Goal: Task Accomplishment & Management: Use online tool/utility

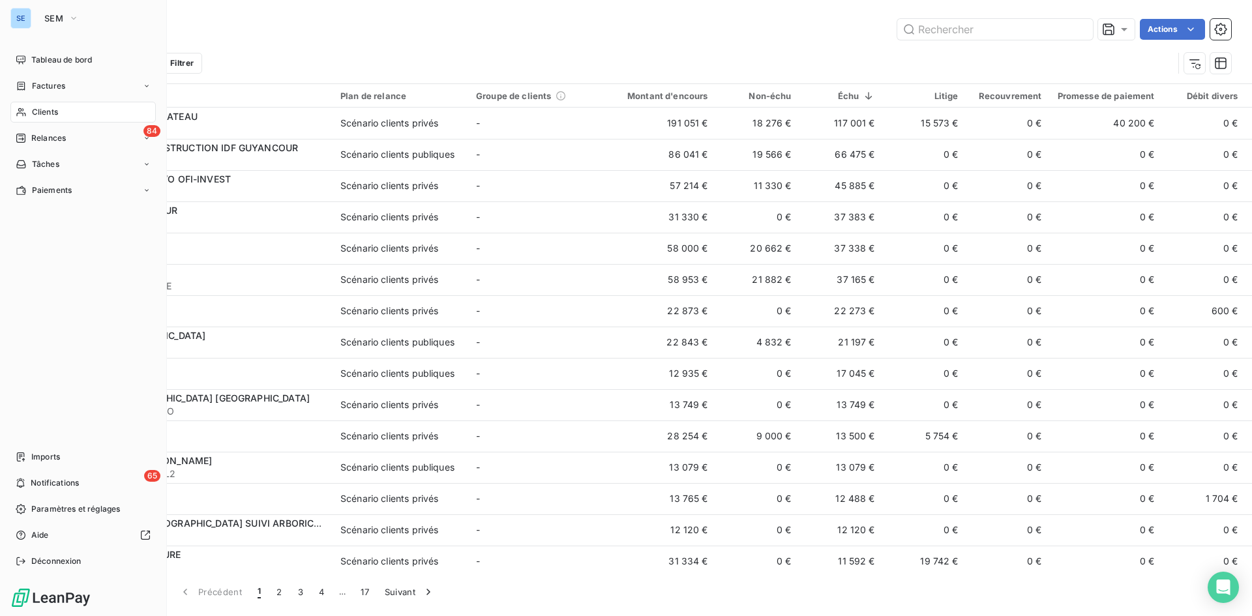
click at [40, 113] on span "Clients" at bounding box center [45, 112] width 26 height 12
click at [52, 13] on span "SEM" at bounding box center [53, 18] width 19 height 10
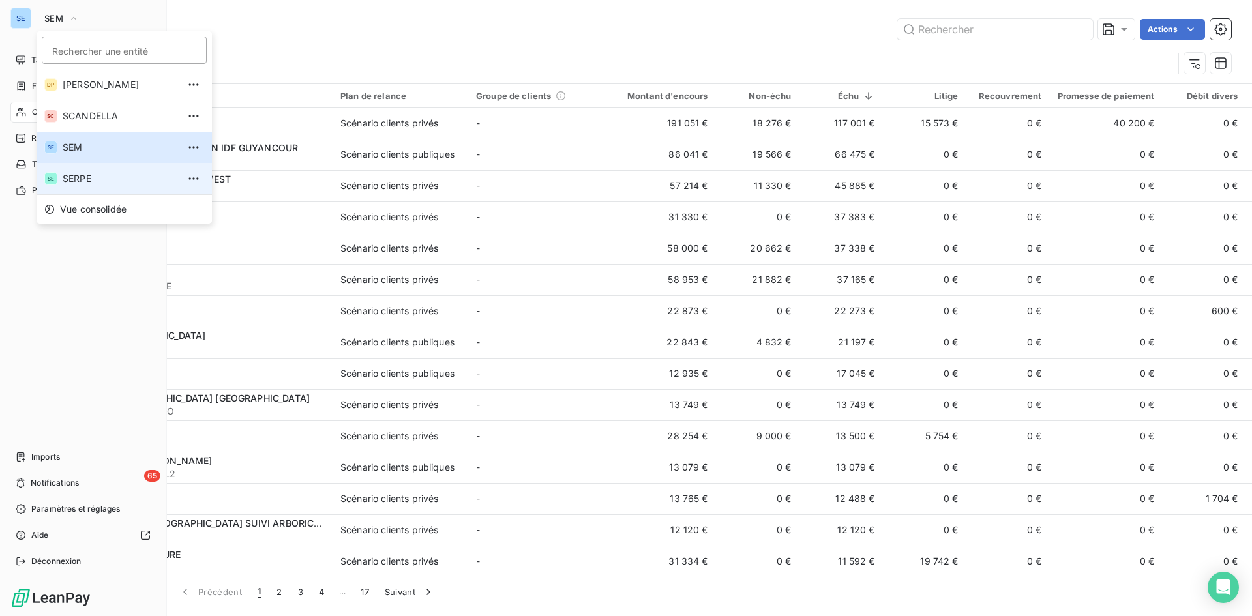
click at [77, 184] on span "SERPE" at bounding box center [120, 178] width 115 height 13
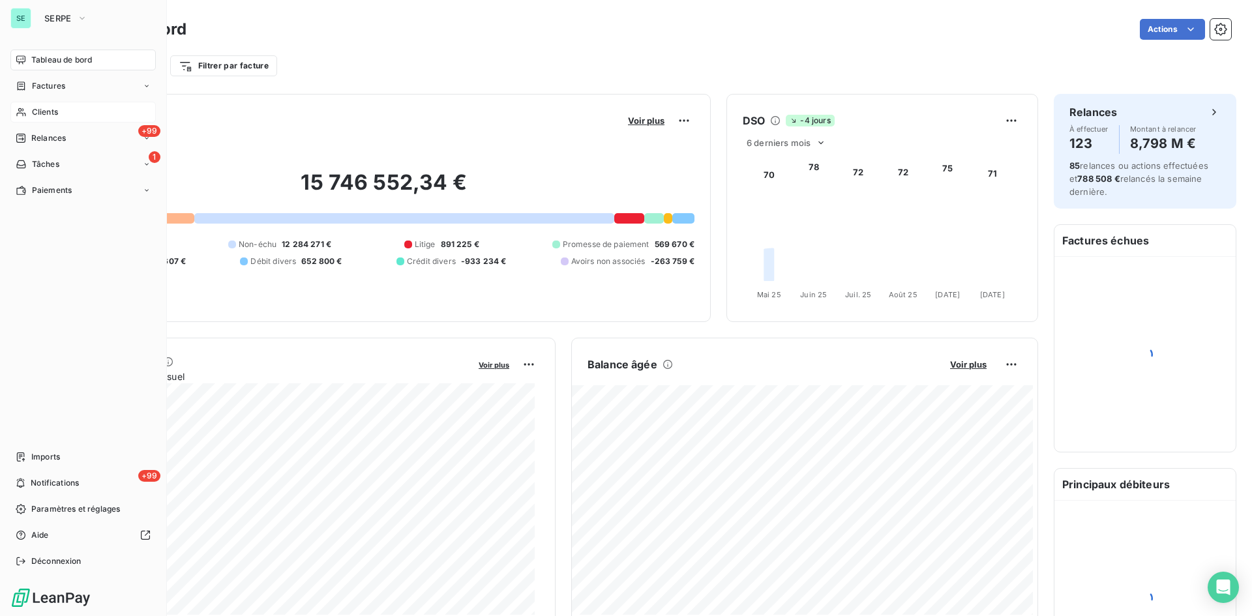
click at [56, 113] on span "Clients" at bounding box center [45, 112] width 26 height 12
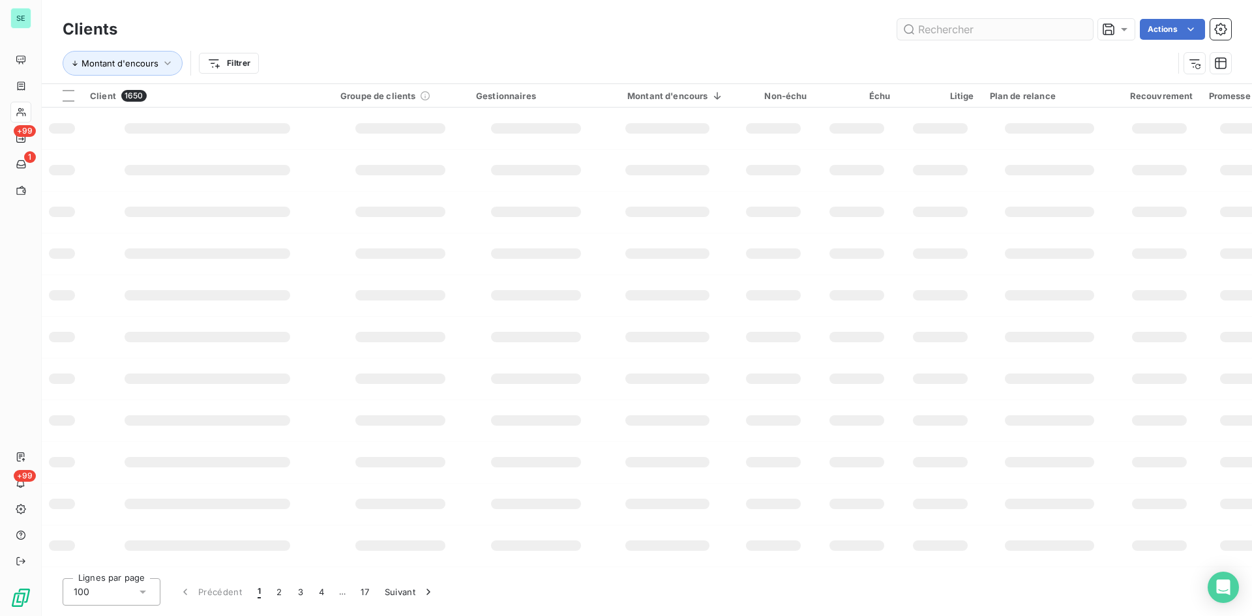
click at [982, 27] on input "text" at bounding box center [995, 29] width 196 height 21
type input "[PERSON_NAME]"
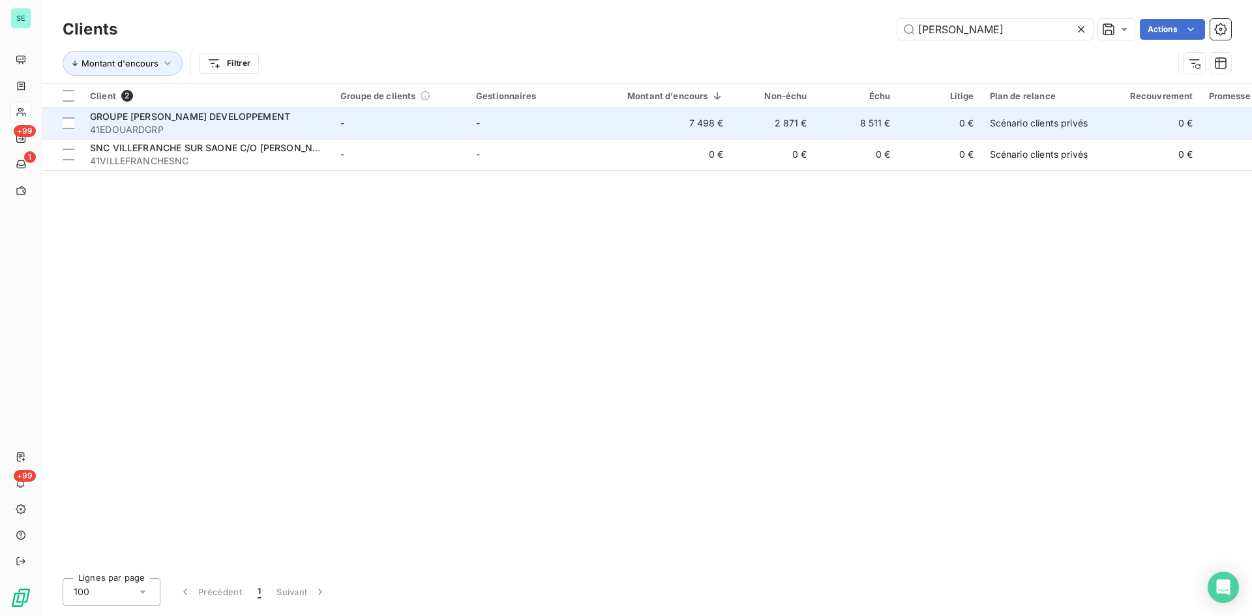
click at [239, 120] on span "GROUPE [PERSON_NAME] DEVELOPPEMENT" at bounding box center [190, 116] width 200 height 11
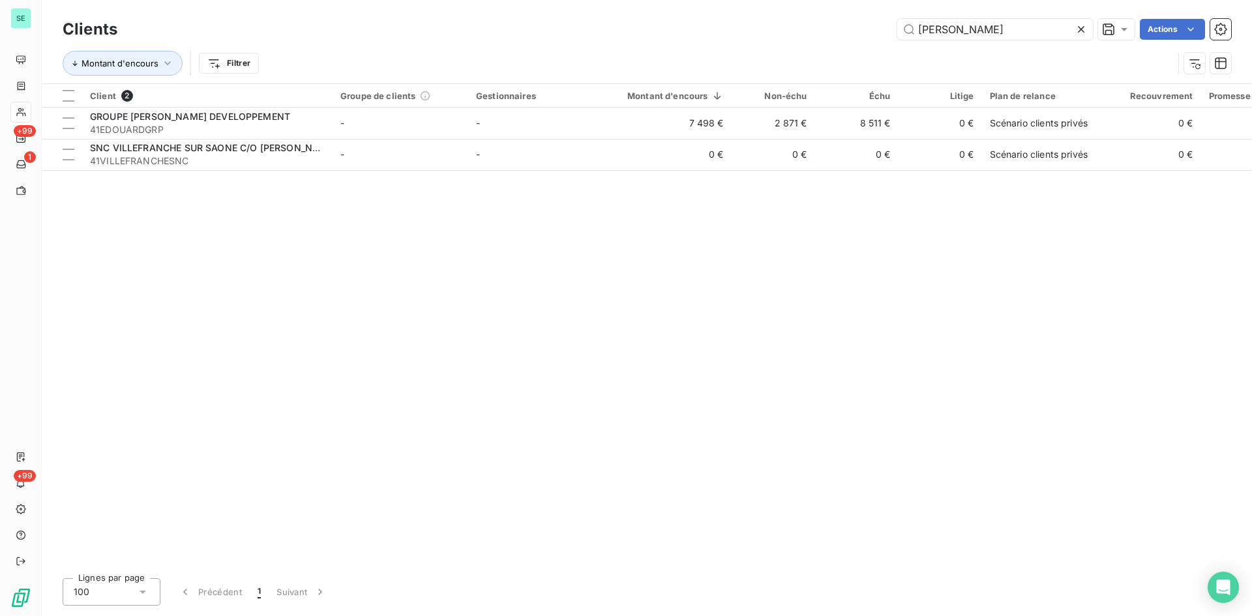
drag, startPoint x: 986, startPoint y: 29, endPoint x: 869, endPoint y: 27, distance: 117.4
click at [869, 27] on div "[PERSON_NAME] de Actions" at bounding box center [682, 29] width 1098 height 21
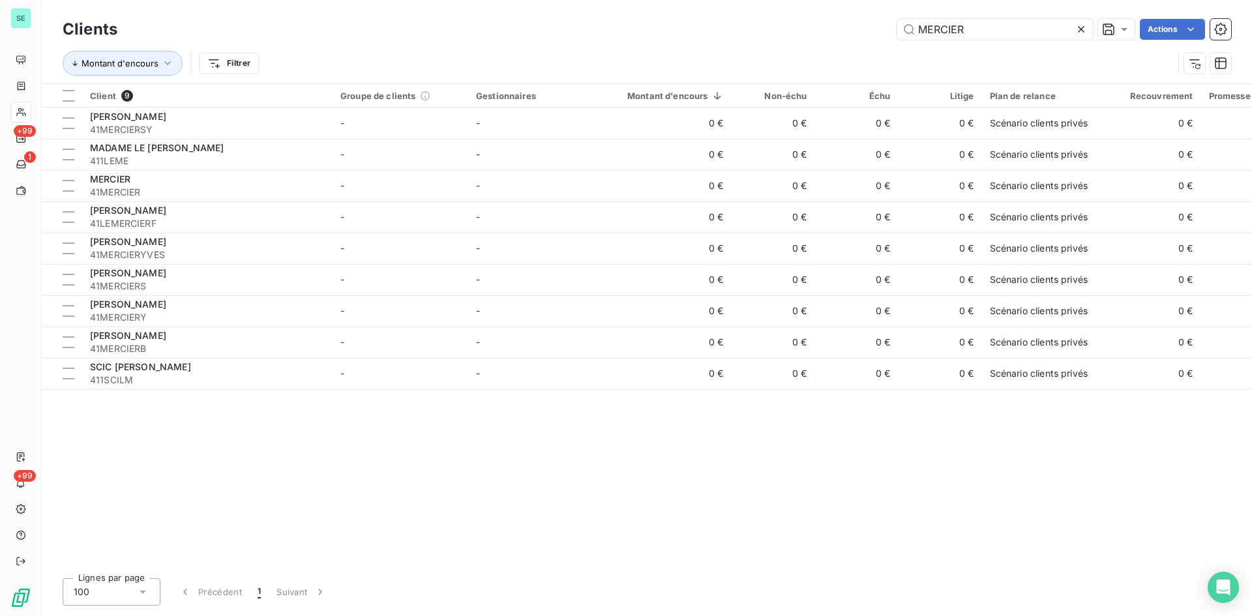
drag, startPoint x: 831, startPoint y: 39, endPoint x: 821, endPoint y: 40, distance: 10.5
click at [821, 40] on div "Clients MERCIER Actions" at bounding box center [647, 29] width 1169 height 27
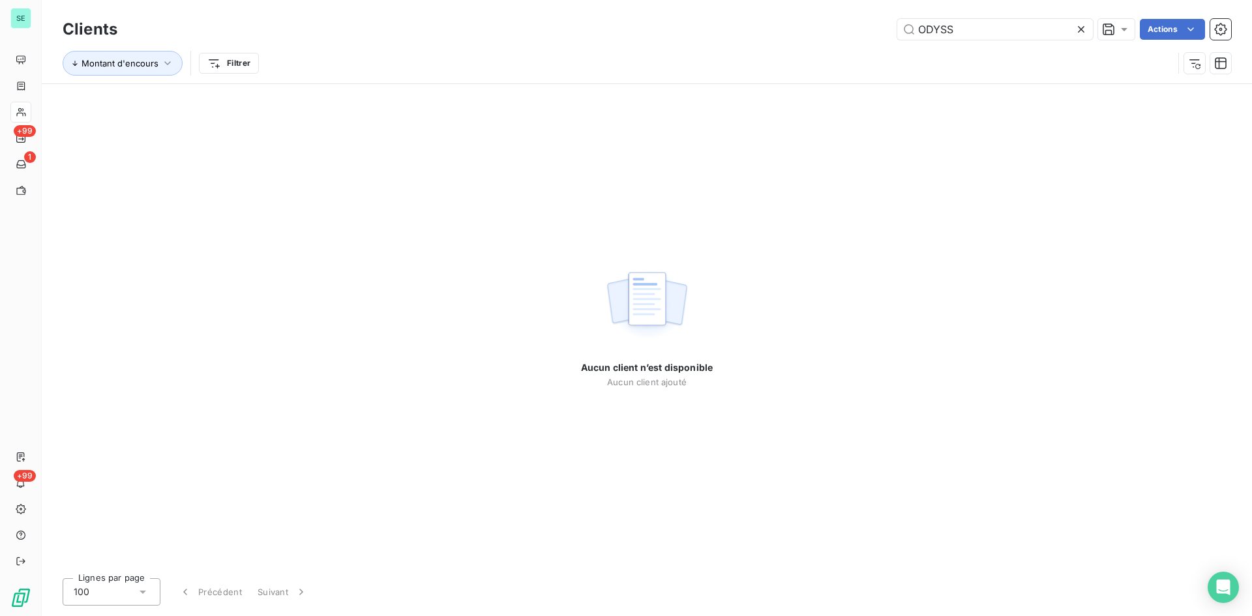
drag, startPoint x: 979, startPoint y: 24, endPoint x: 817, endPoint y: 37, distance: 162.8
click at [817, 37] on div "ODYSS Actions" at bounding box center [682, 29] width 1098 height 21
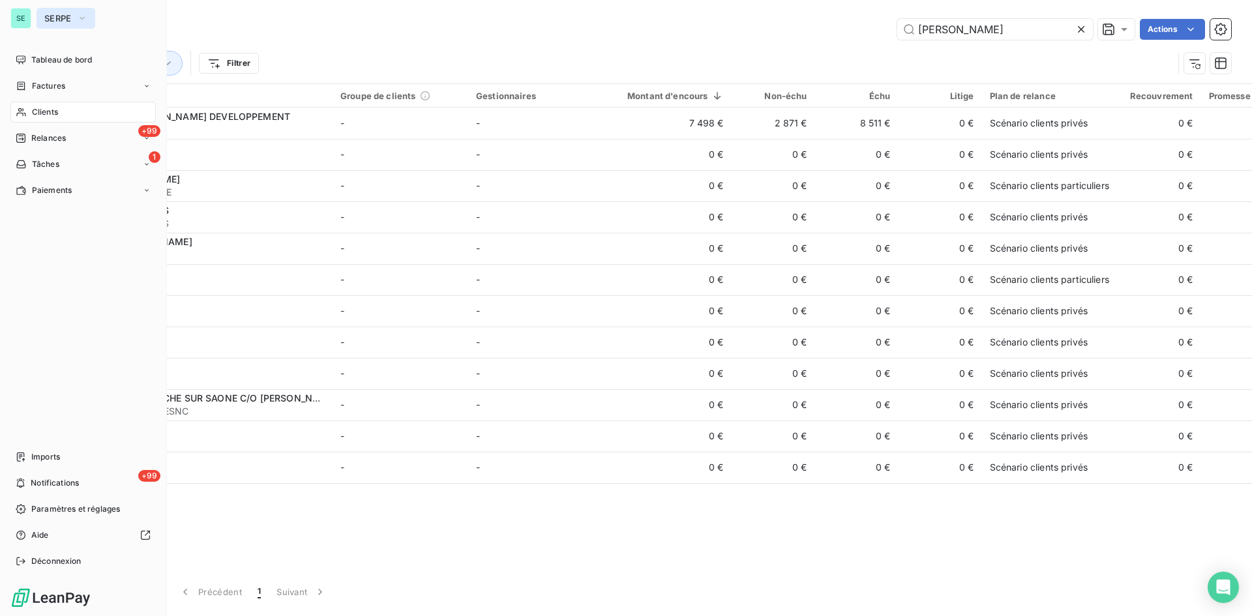
type input "[PERSON_NAME]"
click at [53, 17] on span "SERPE" at bounding box center [57, 18] width 27 height 10
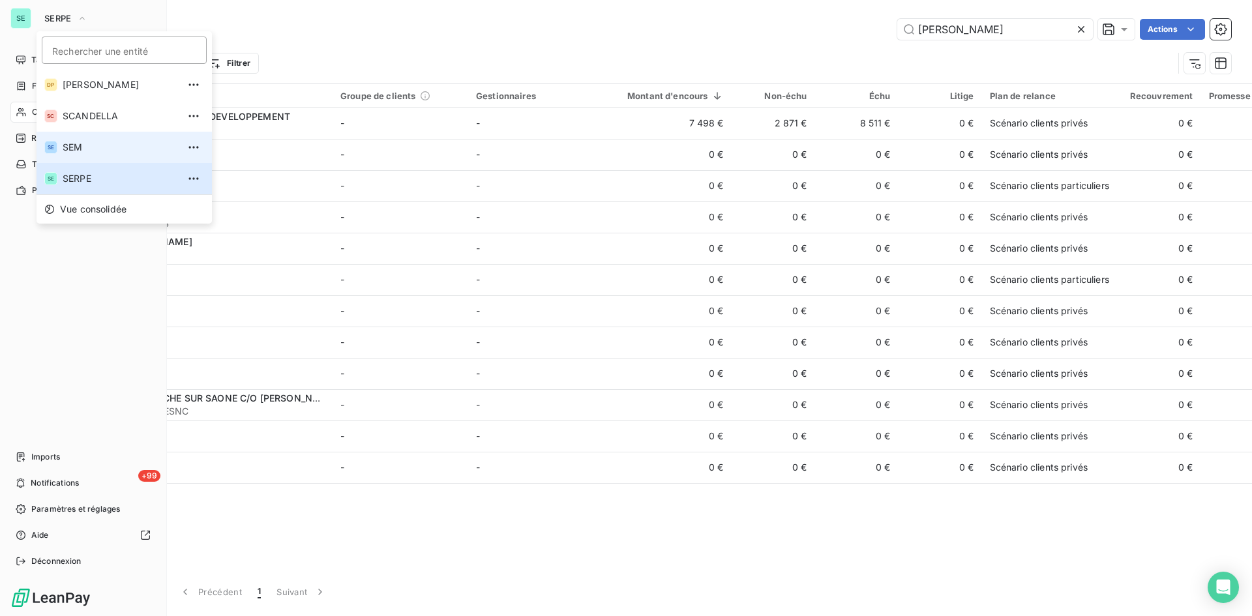
click at [79, 142] on span "SEM" at bounding box center [120, 147] width 115 height 13
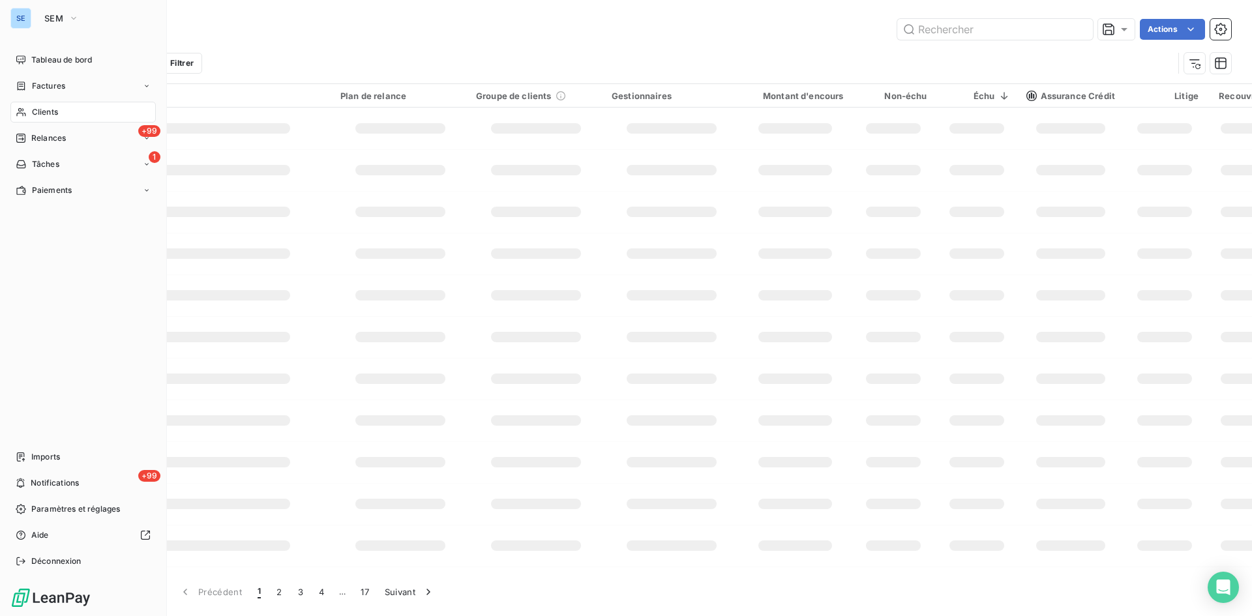
type input "[PERSON_NAME]"
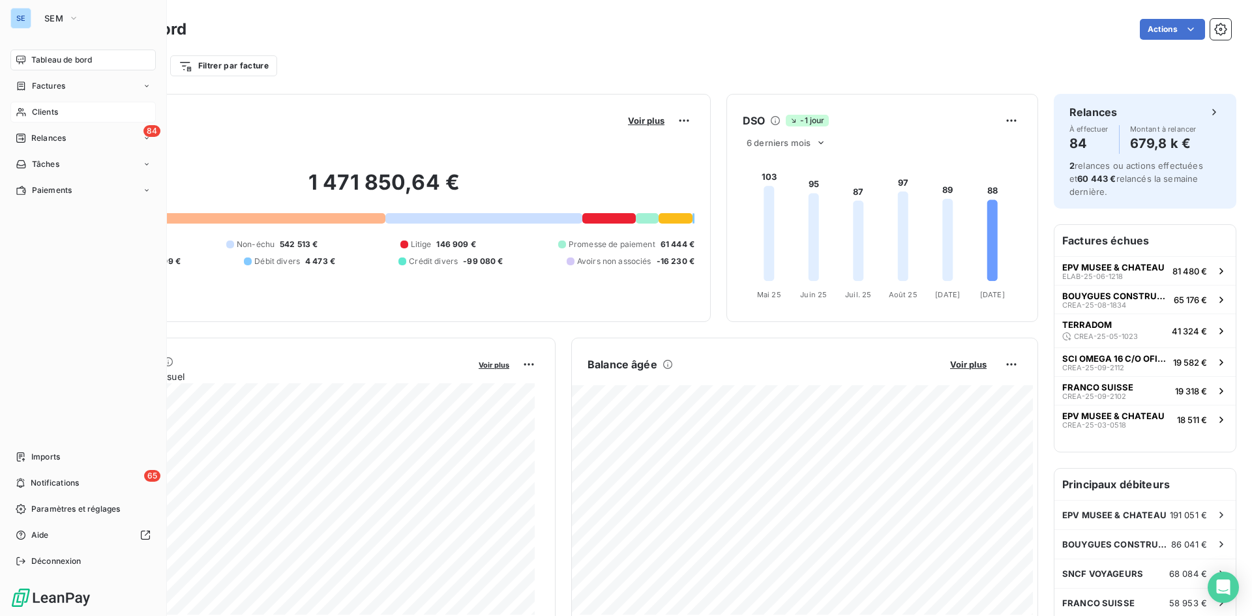
click at [40, 106] on span "Clients" at bounding box center [45, 112] width 26 height 12
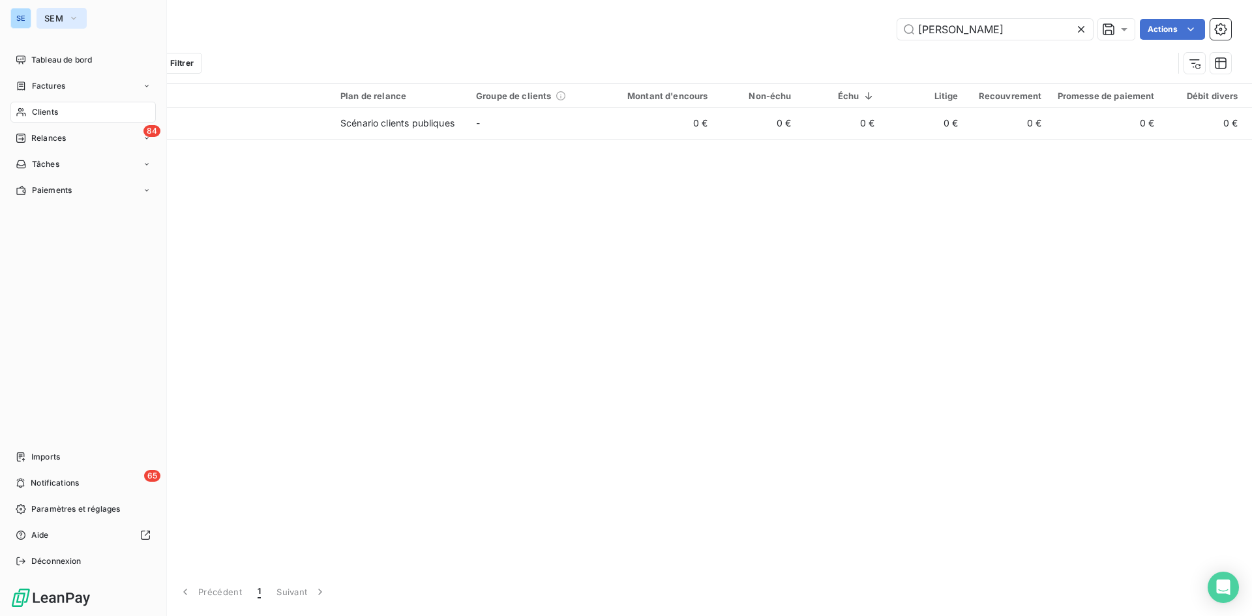
click at [66, 18] on button "SEM" at bounding box center [62, 18] width 50 height 21
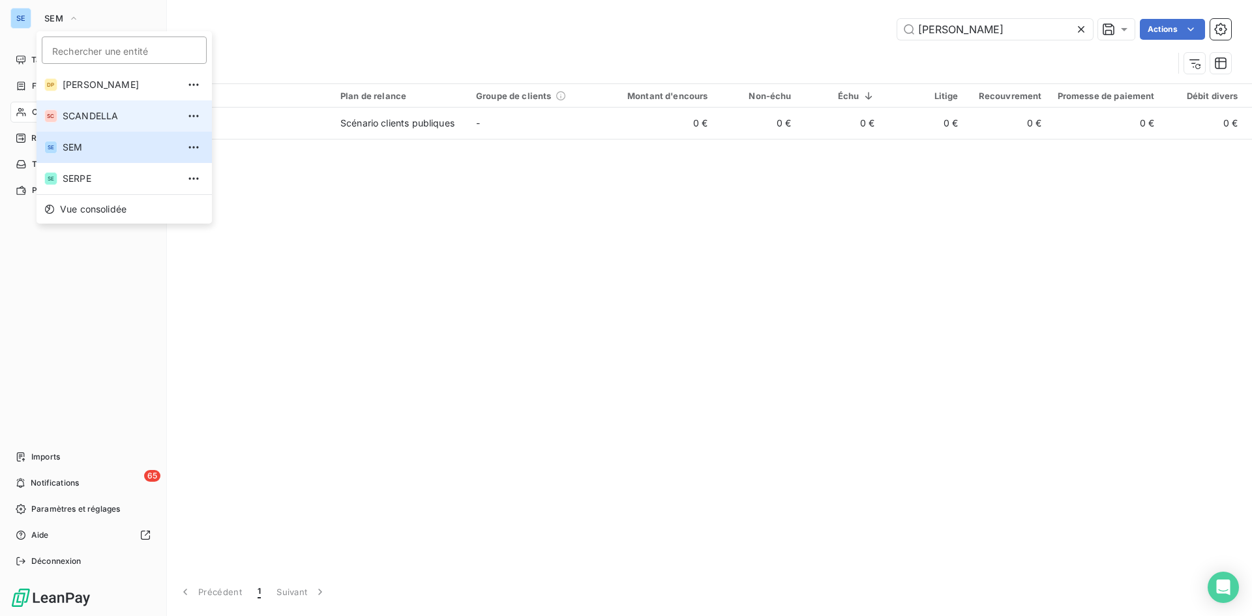
click at [90, 114] on span "SCANDELLA" at bounding box center [120, 116] width 115 height 13
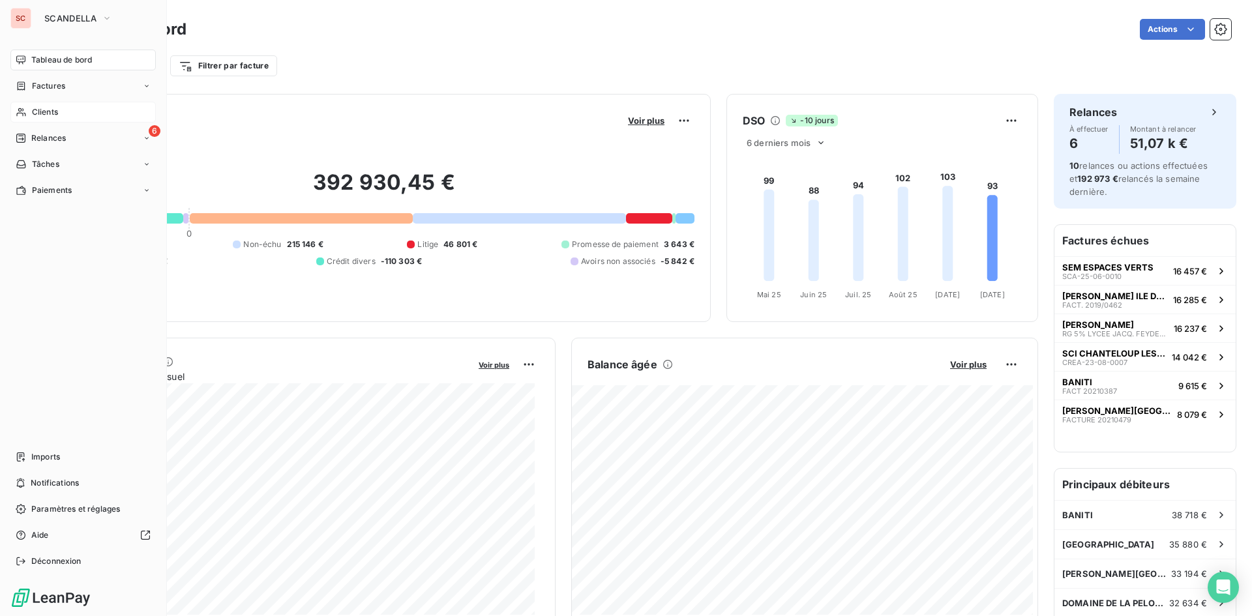
click at [44, 113] on span "Clients" at bounding box center [45, 112] width 26 height 12
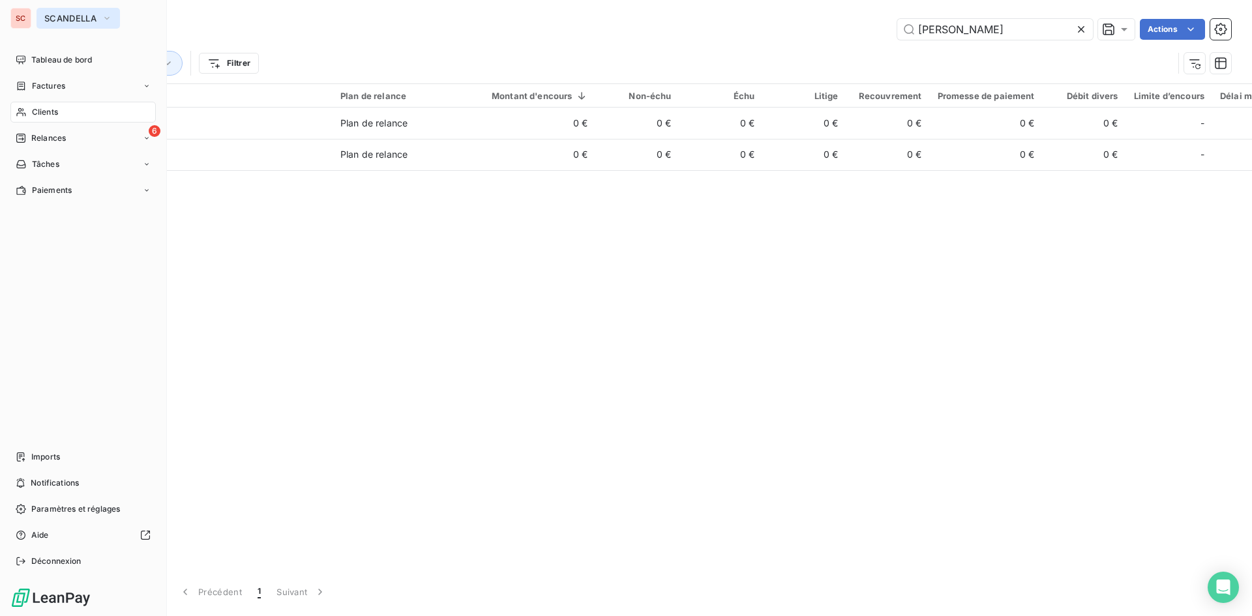
click at [96, 18] on span "SCANDELLA" at bounding box center [70, 18] width 52 height 10
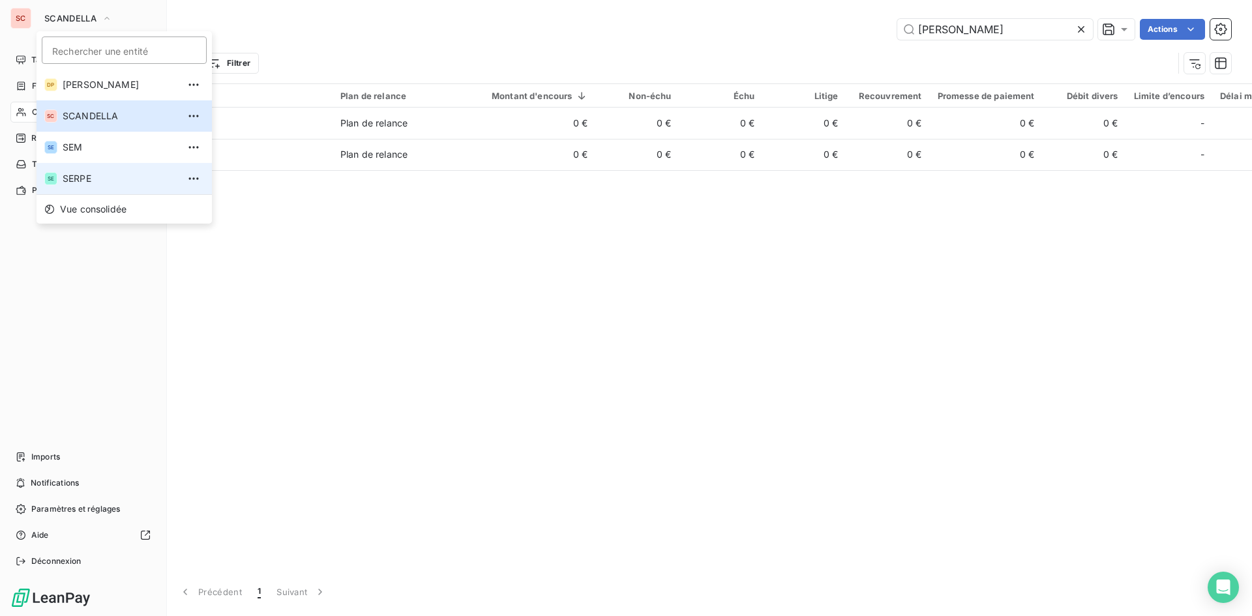
click at [68, 171] on li "SE SERPE" at bounding box center [124, 178] width 175 height 31
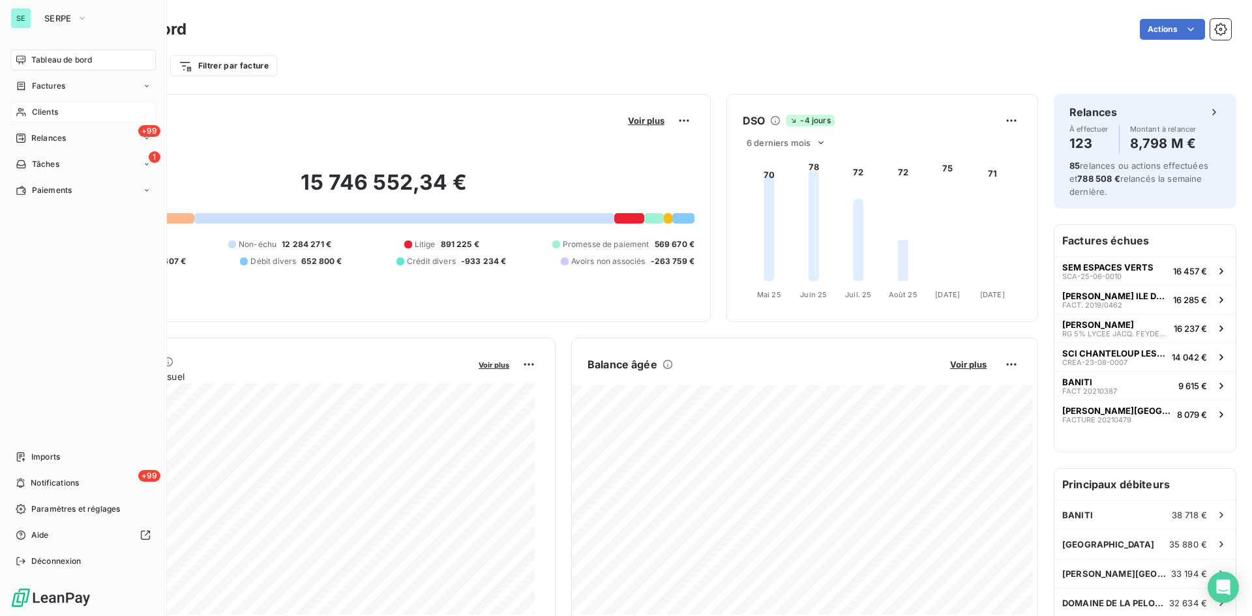
click at [71, 113] on div "Clients" at bounding box center [82, 112] width 145 height 21
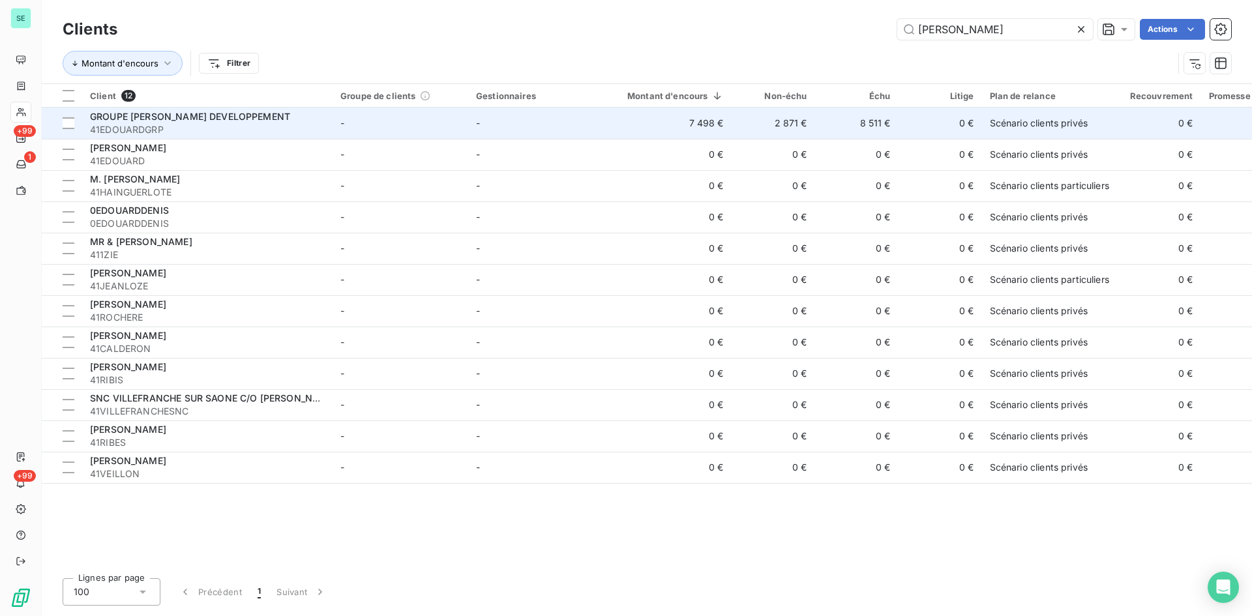
click at [220, 117] on span "GROUPE [PERSON_NAME] DEVELOPPEMENT" at bounding box center [190, 116] width 200 height 11
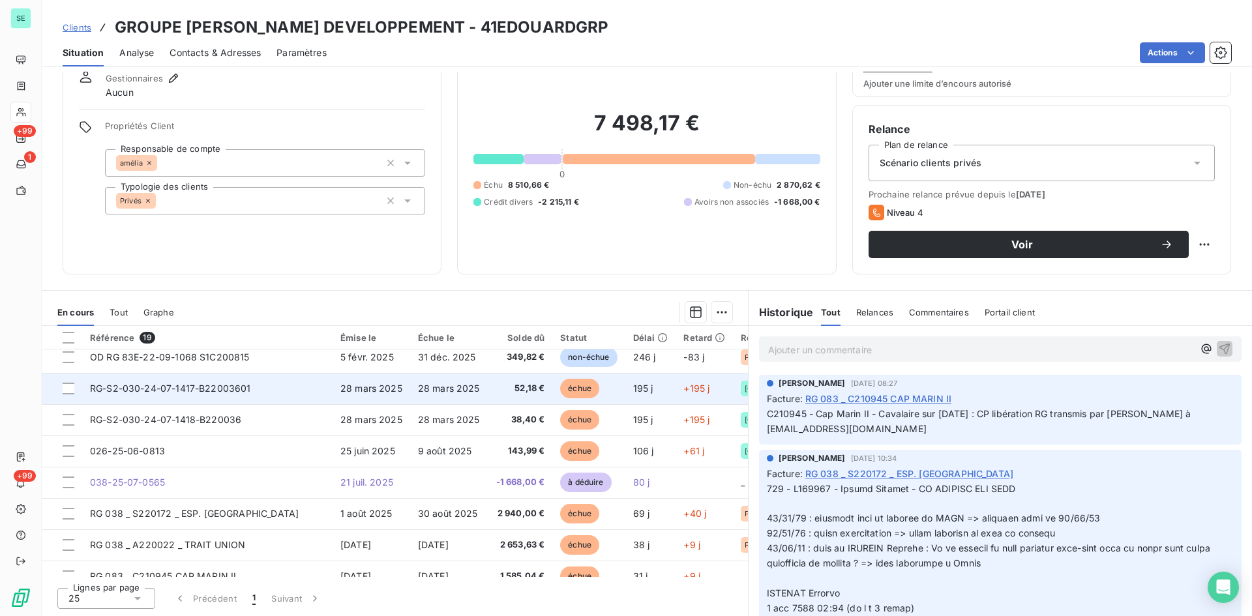
scroll to position [373, 0]
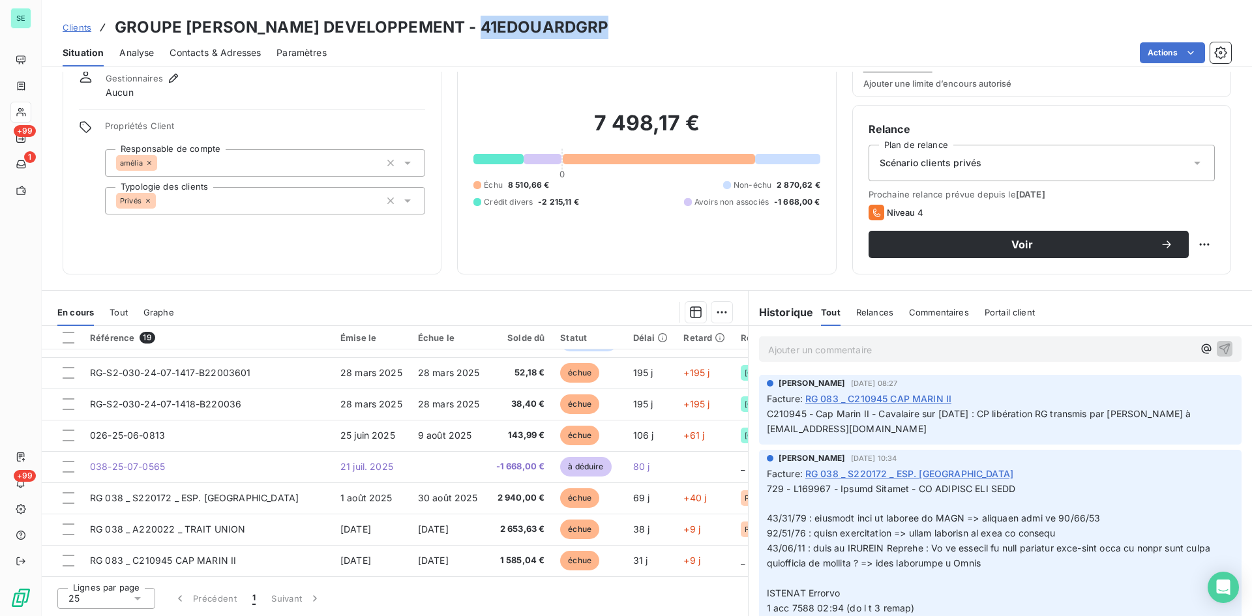
drag, startPoint x: 602, startPoint y: 26, endPoint x: 474, endPoint y: 36, distance: 128.2
click at [474, 36] on div "Clients GROUPE [PERSON_NAME] DEVELOPPEMENT - 41EDOUARDGRP" at bounding box center [647, 27] width 1210 height 23
copy h3 "41EDOUARDGRP"
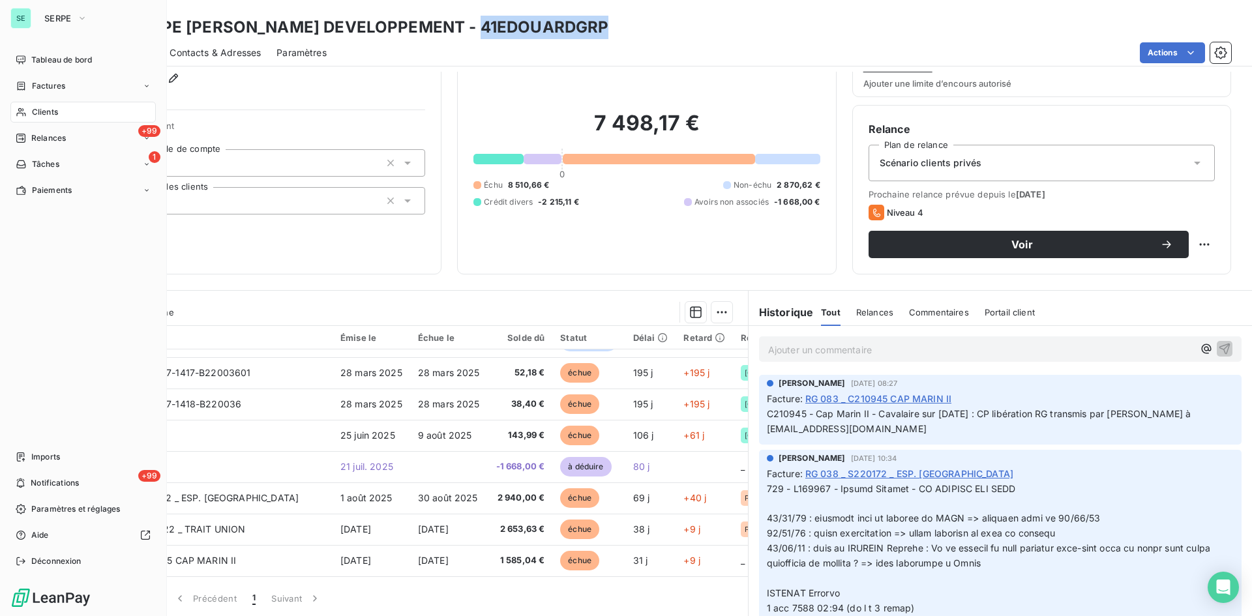
click at [50, 114] on span "Clients" at bounding box center [45, 112] width 26 height 12
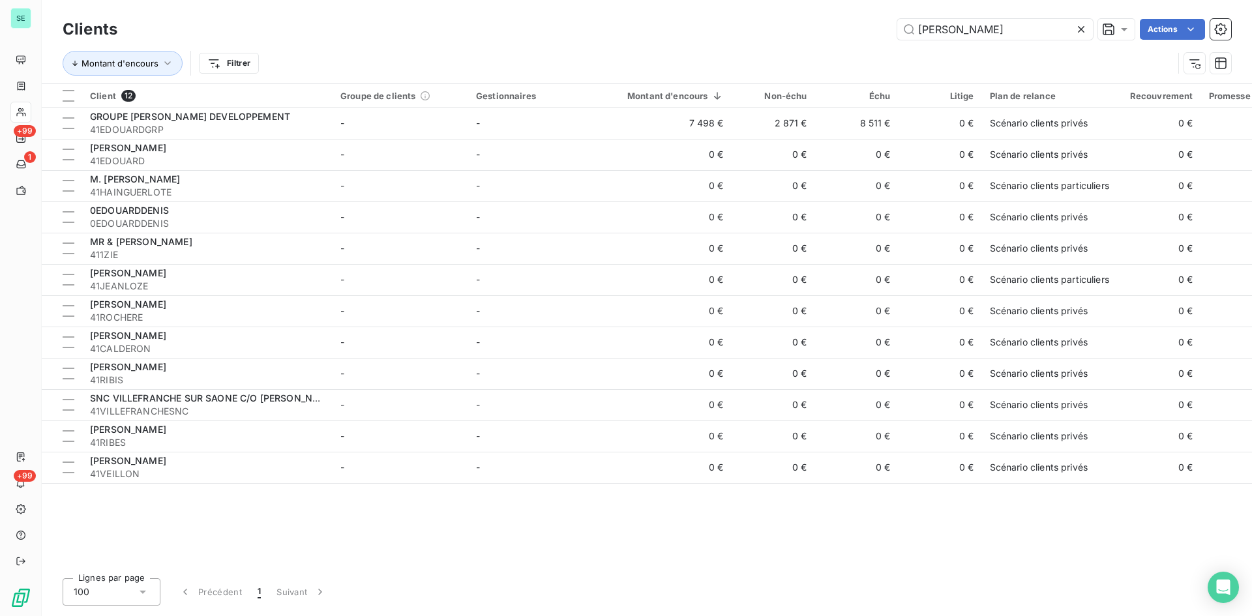
drag, startPoint x: 984, startPoint y: 33, endPoint x: 872, endPoint y: 29, distance: 112.2
click at [872, 29] on div "[PERSON_NAME]" at bounding box center [682, 29] width 1098 height 21
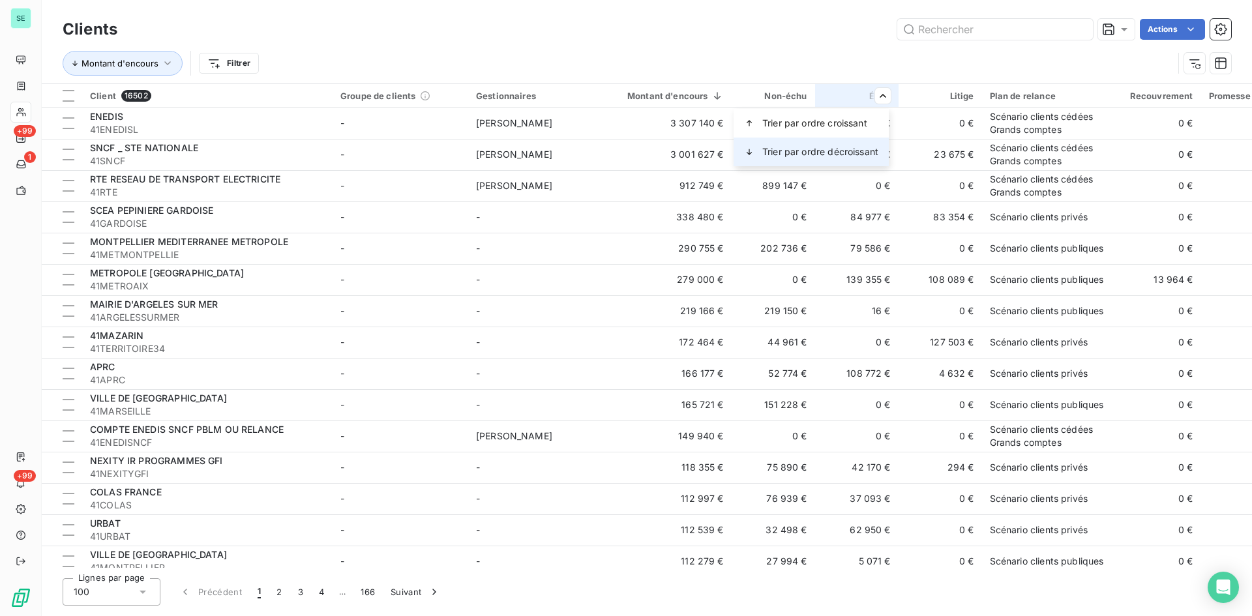
click at [841, 149] on span "Trier par ordre décroissant" at bounding box center [820, 151] width 116 height 13
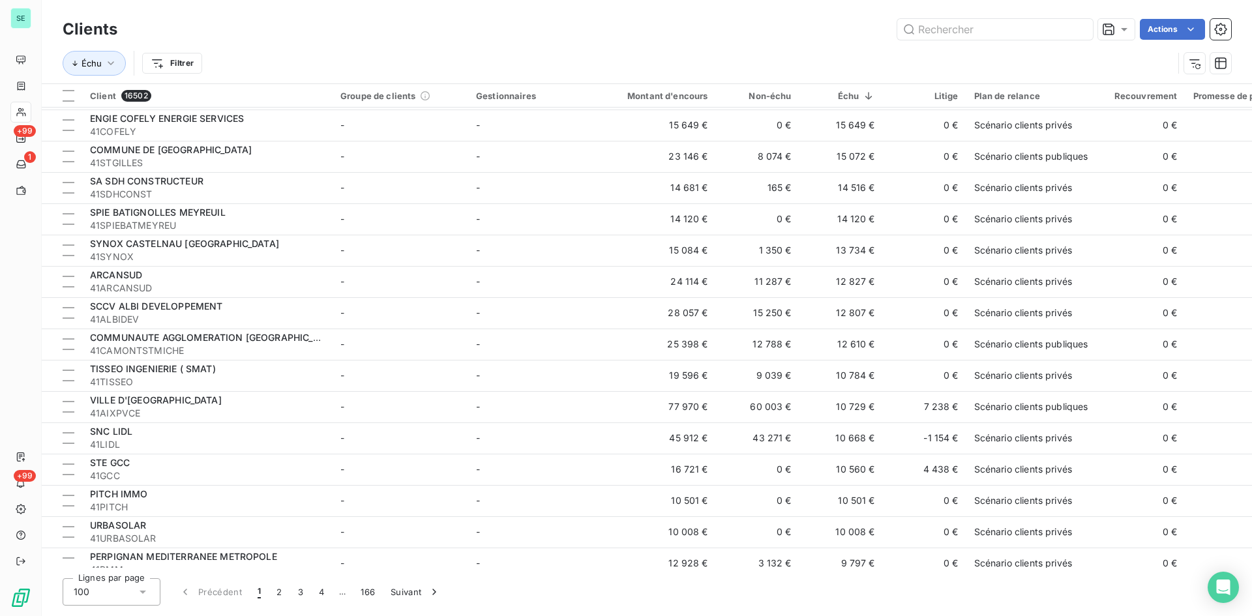
scroll to position [1109, 0]
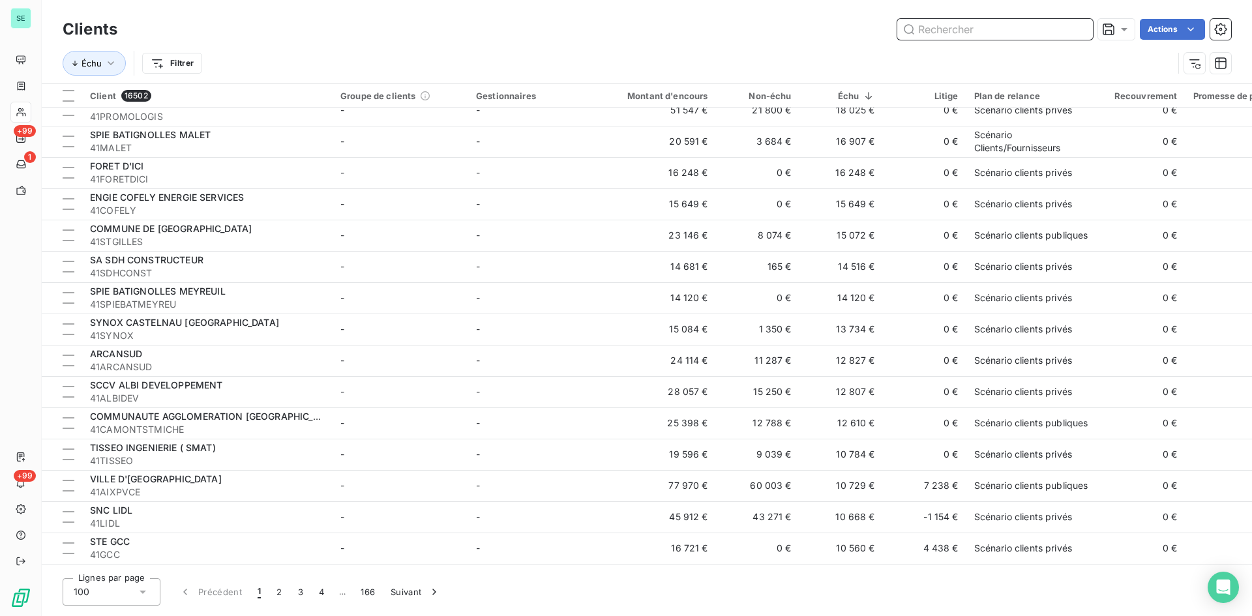
click at [953, 33] on input "text" at bounding box center [995, 29] width 196 height 21
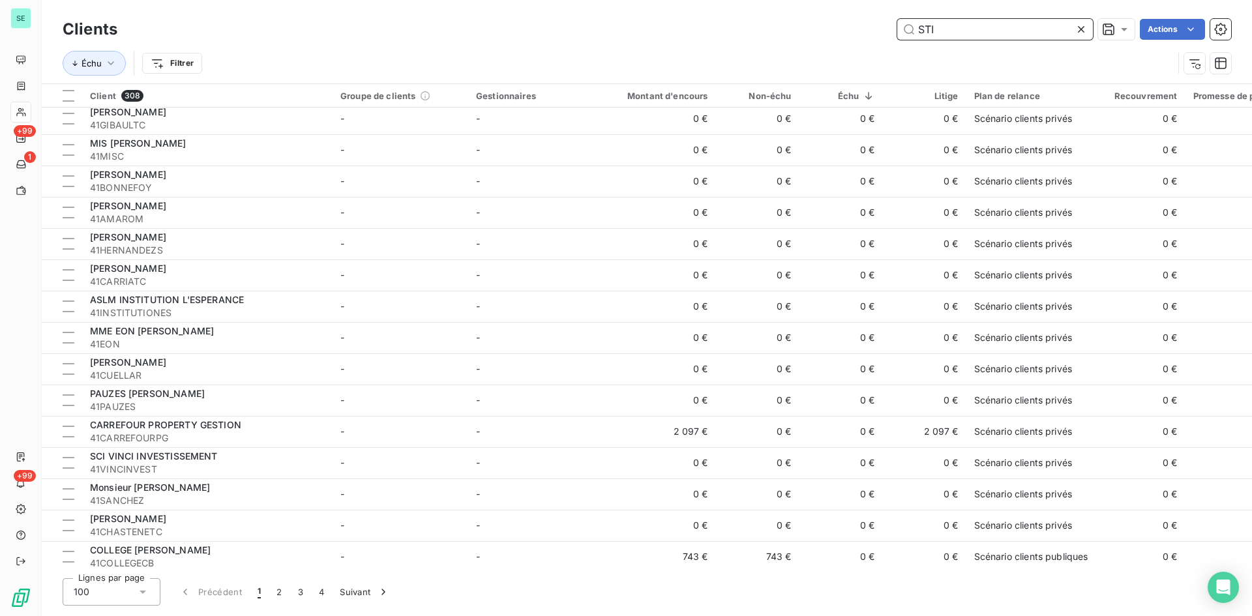
scroll to position [0, 0]
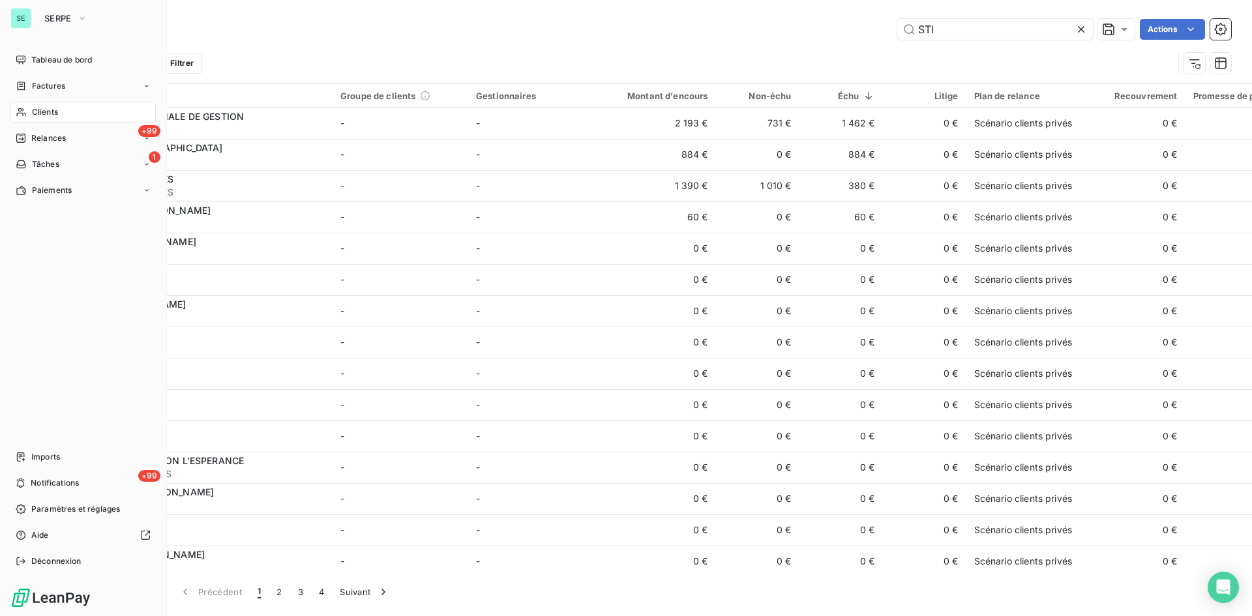
click at [51, 114] on span "Clients" at bounding box center [45, 112] width 26 height 12
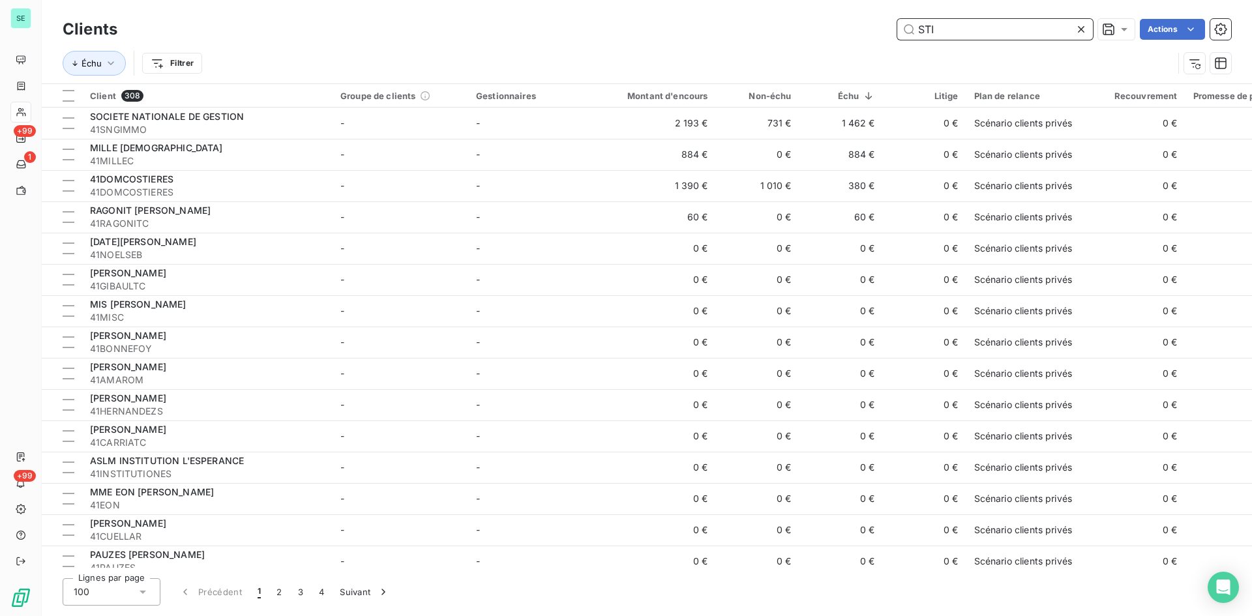
click at [1023, 31] on input "STI" at bounding box center [995, 29] width 196 height 21
drag, startPoint x: 959, startPoint y: 42, endPoint x: 886, endPoint y: 20, distance: 76.3
click at [886, 20] on div "Clients STI Actions" at bounding box center [647, 29] width 1169 height 27
drag, startPoint x: 940, startPoint y: 23, endPoint x: 818, endPoint y: 8, distance: 122.9
click at [818, 8] on div "Clients STI Actions Échu Filtrer" at bounding box center [647, 41] width 1210 height 83
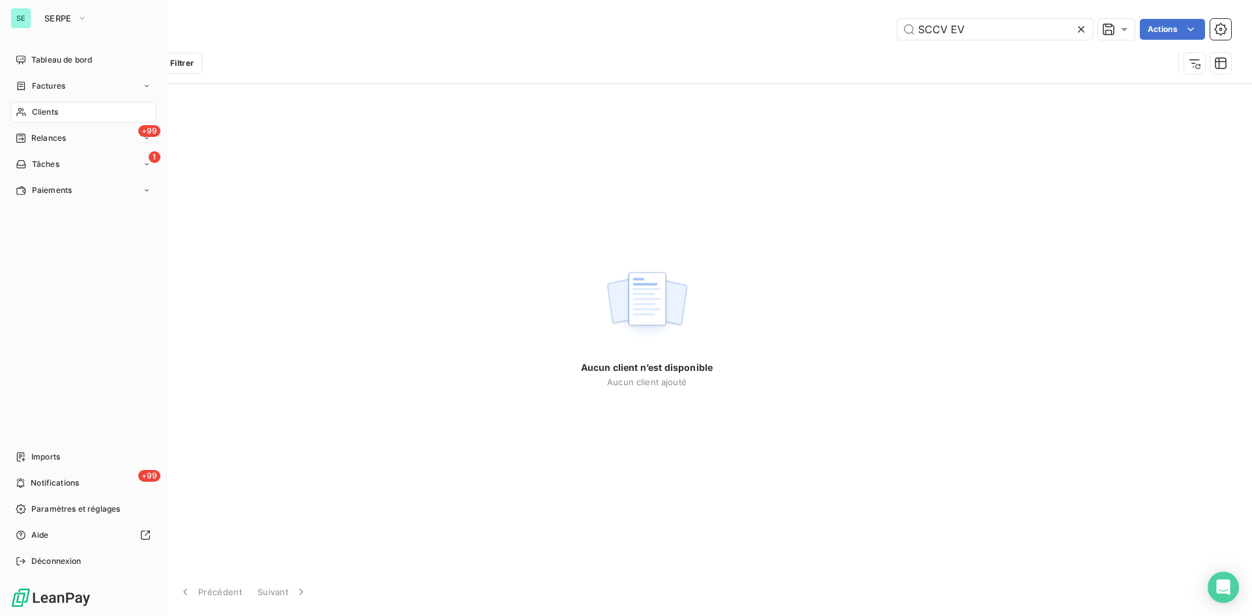
click at [40, 107] on span "Clients" at bounding box center [45, 112] width 26 height 12
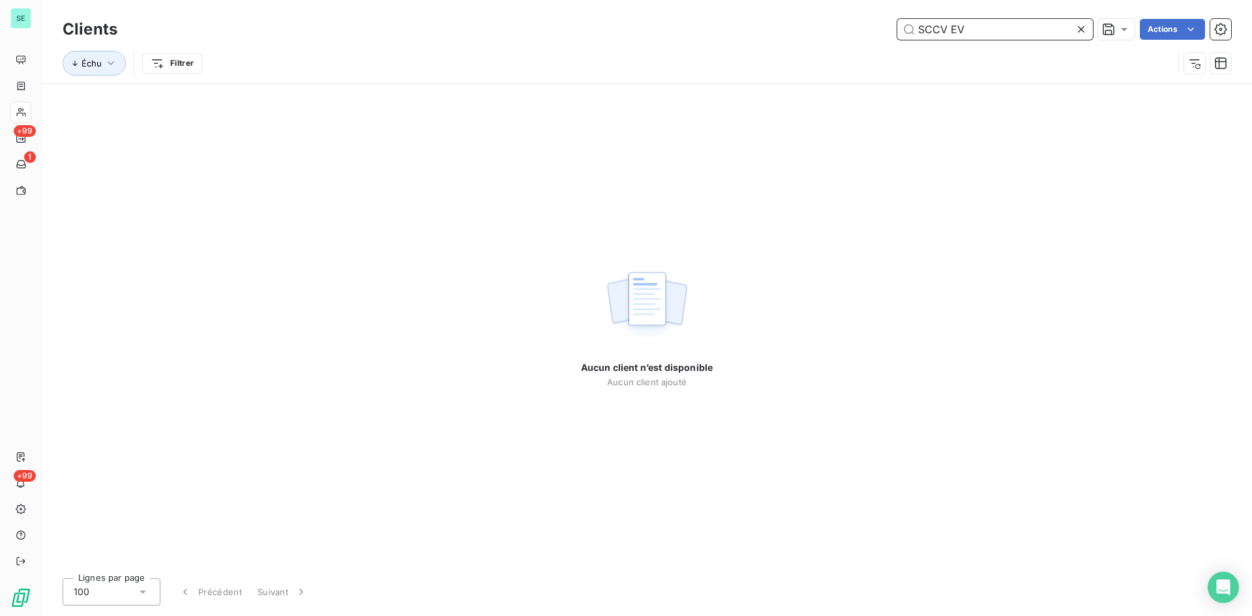
drag, startPoint x: 989, startPoint y: 31, endPoint x: 730, endPoint y: 34, distance: 258.9
click at [730, 34] on div "SCCV EV Actions" at bounding box center [682, 29] width 1098 height 21
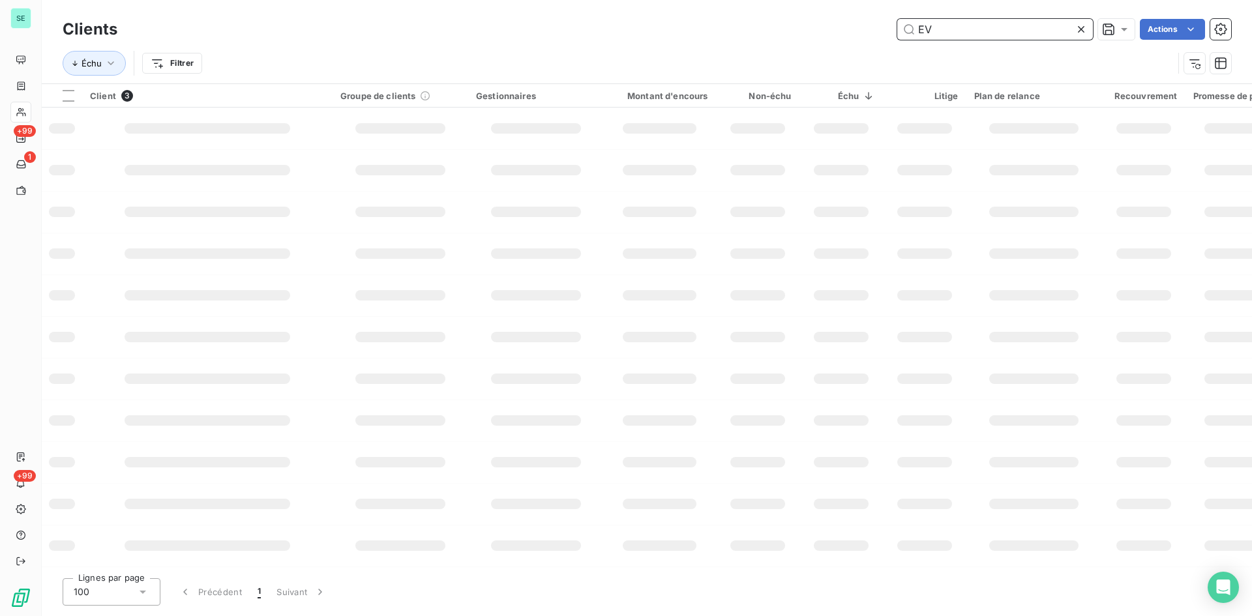
type input "E"
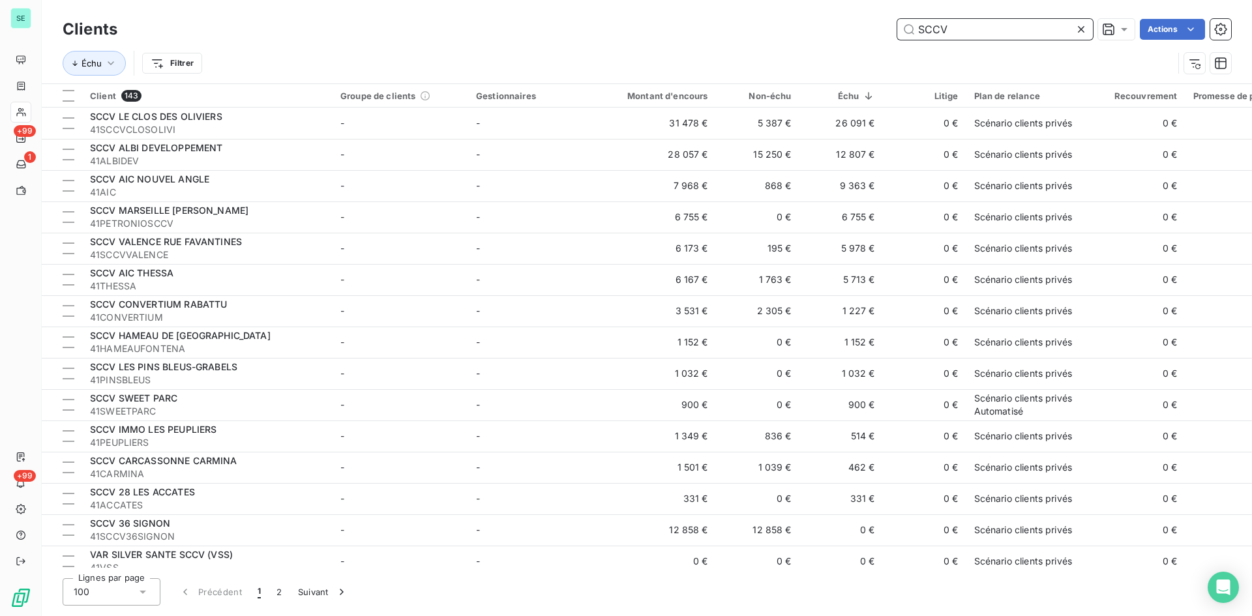
type input "SCCV"
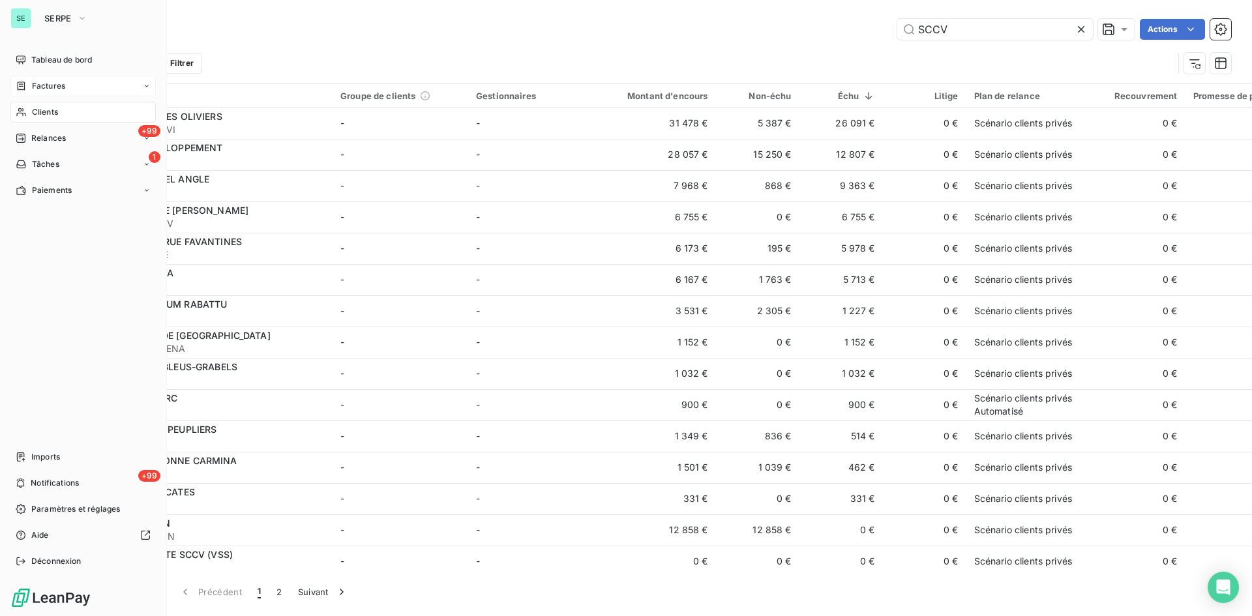
click at [35, 87] on span "Factures" at bounding box center [48, 86] width 33 height 12
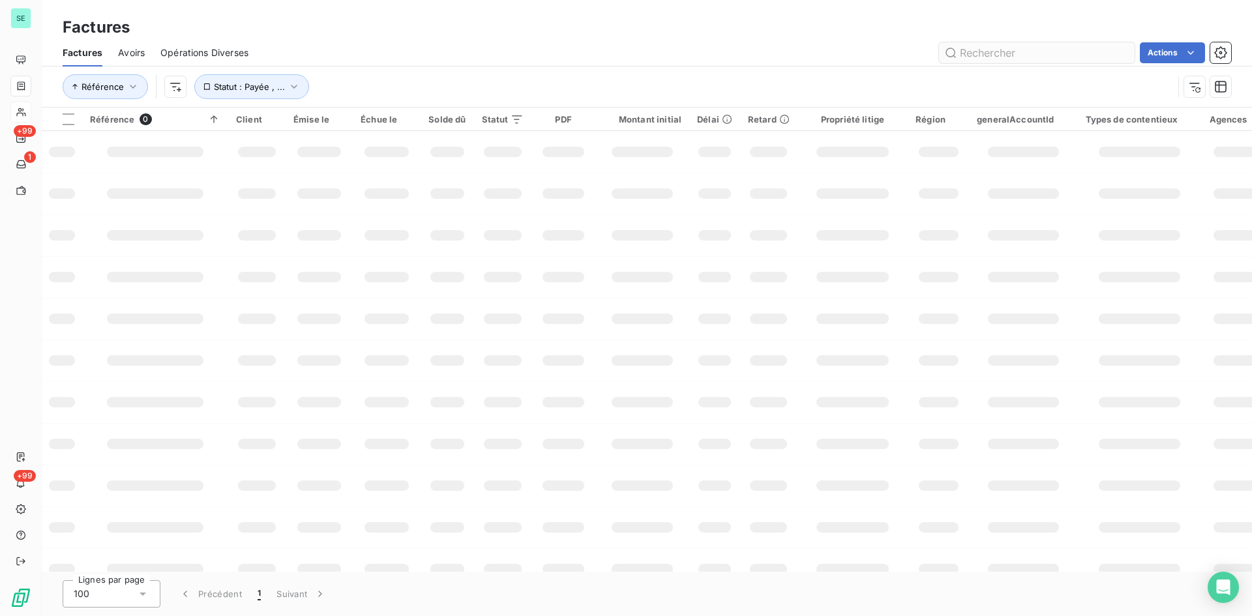
click at [975, 52] on input "text" at bounding box center [1037, 52] width 196 height 21
type input "038-24-02-0931"
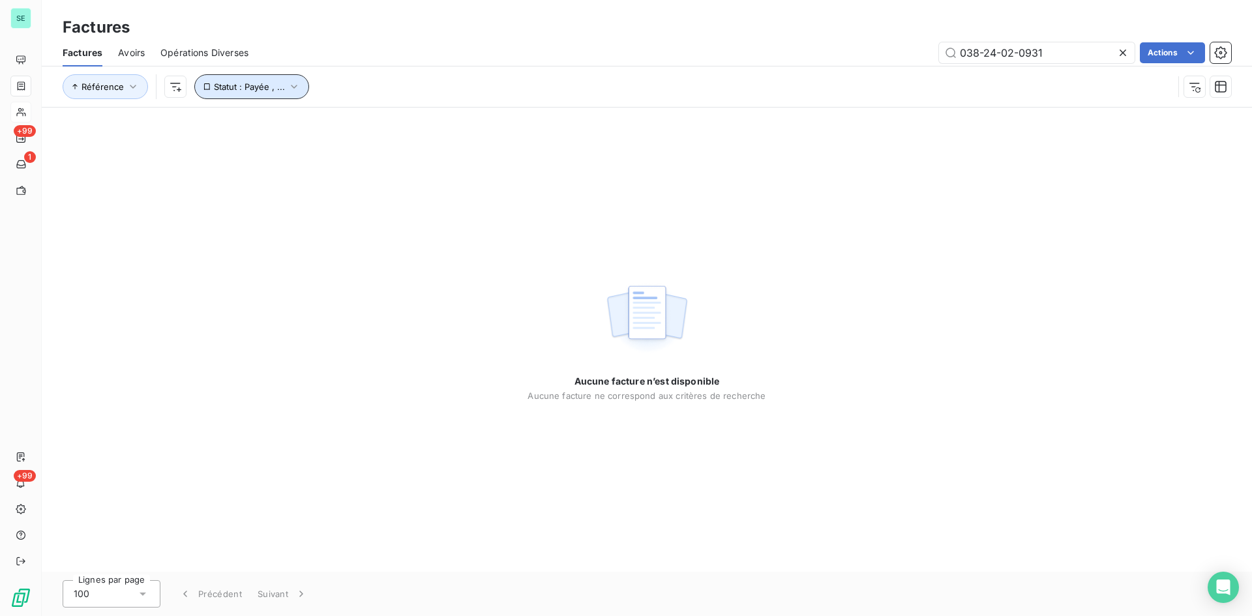
click at [228, 91] on span "Statut : Payée , ..." at bounding box center [249, 87] width 71 height 10
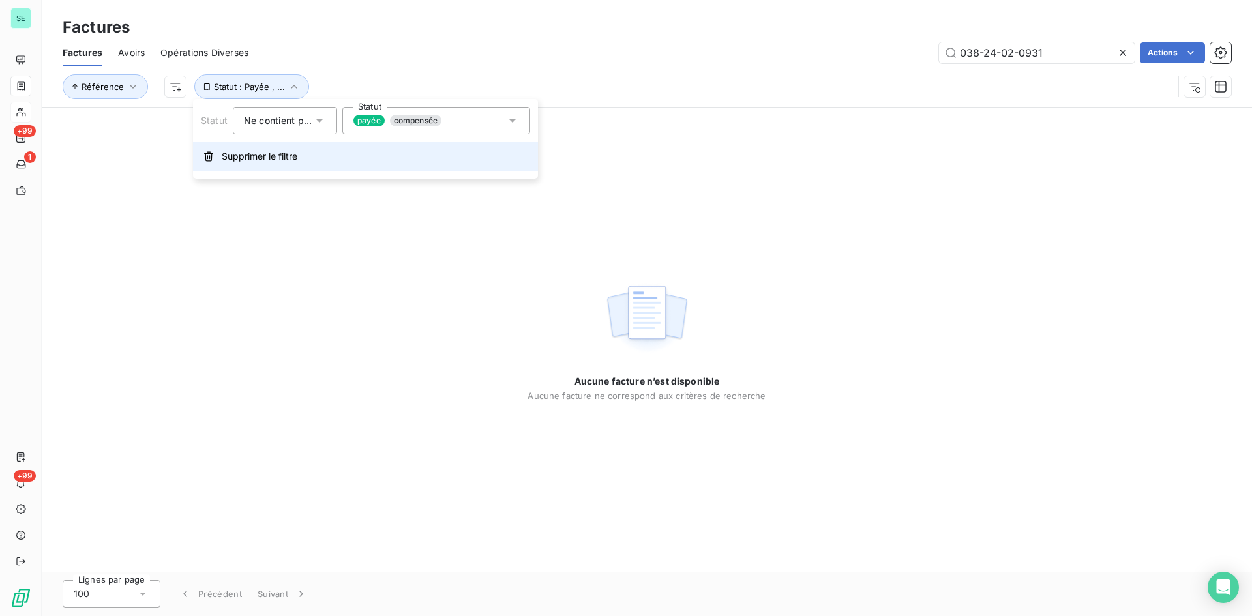
click at [240, 153] on span "Supprimer le filtre" at bounding box center [260, 156] width 76 height 13
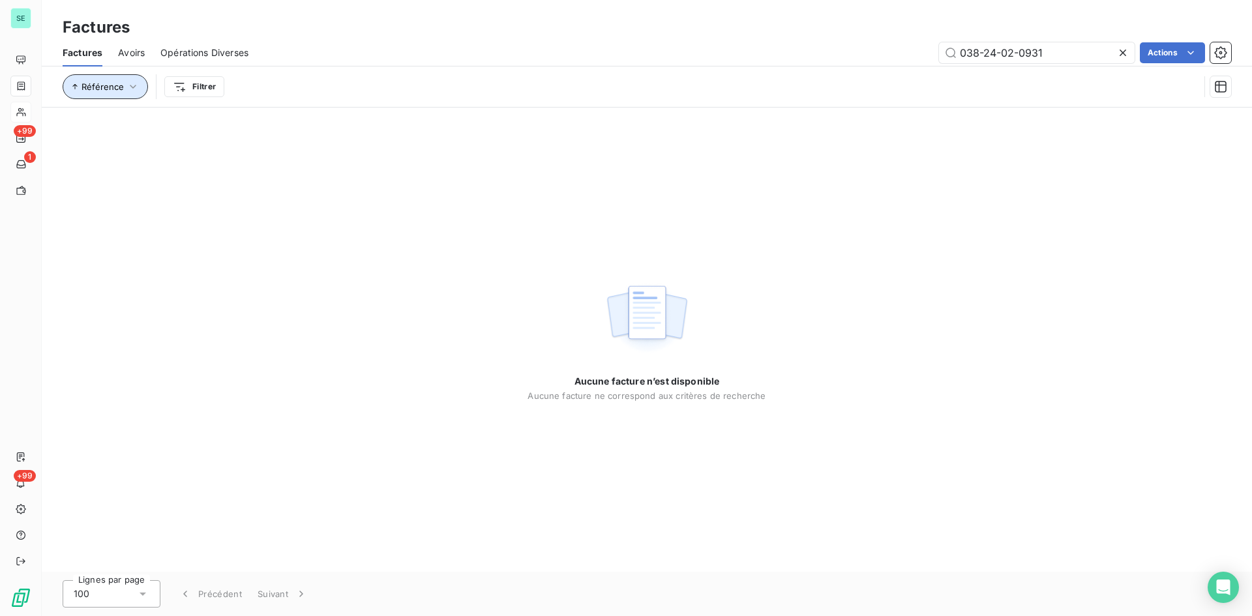
click at [107, 80] on button "Référence" at bounding box center [105, 86] width 85 height 25
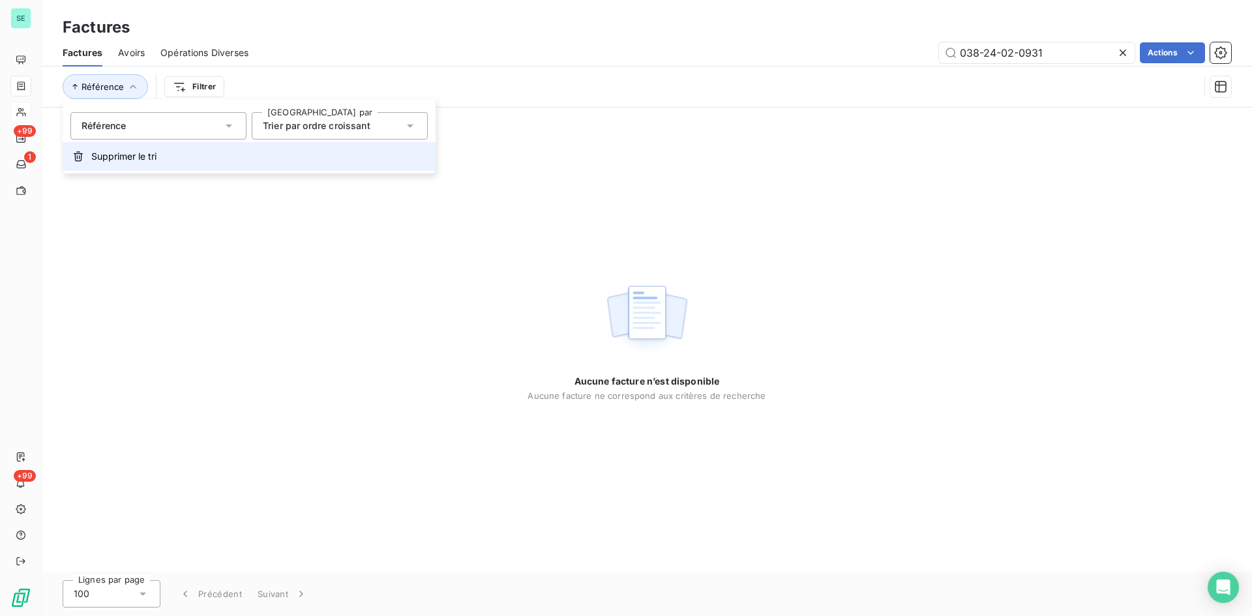
click at [121, 153] on span "Supprimer le tri" at bounding box center [123, 156] width 65 height 13
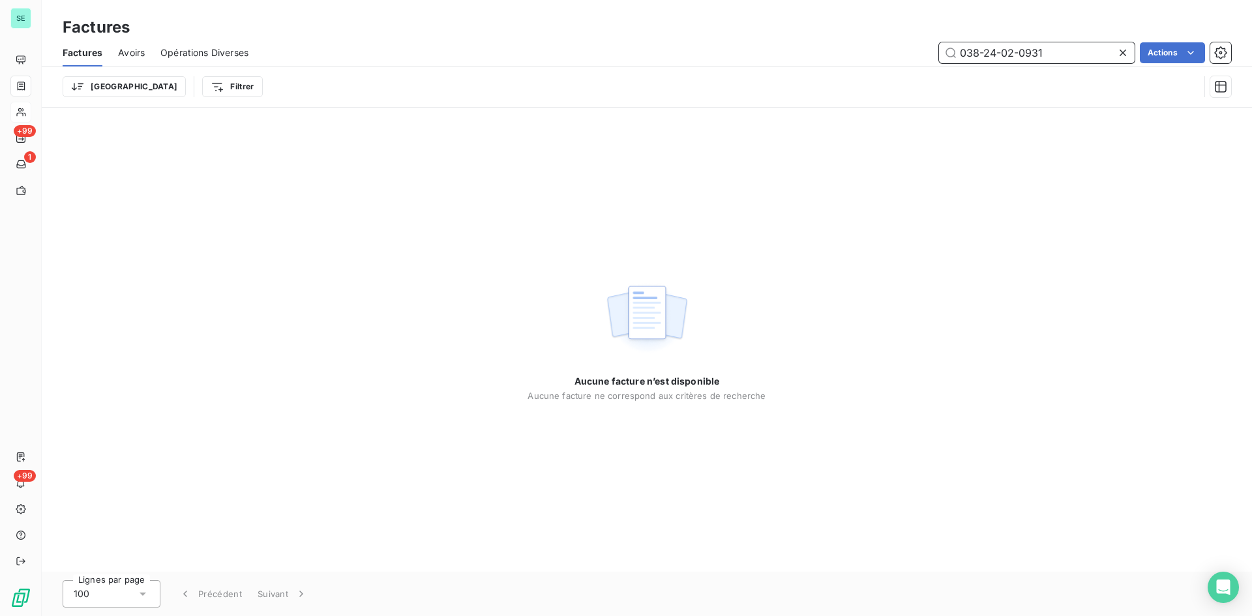
click at [1059, 59] on input "038-24-02-0931" at bounding box center [1037, 52] width 196 height 21
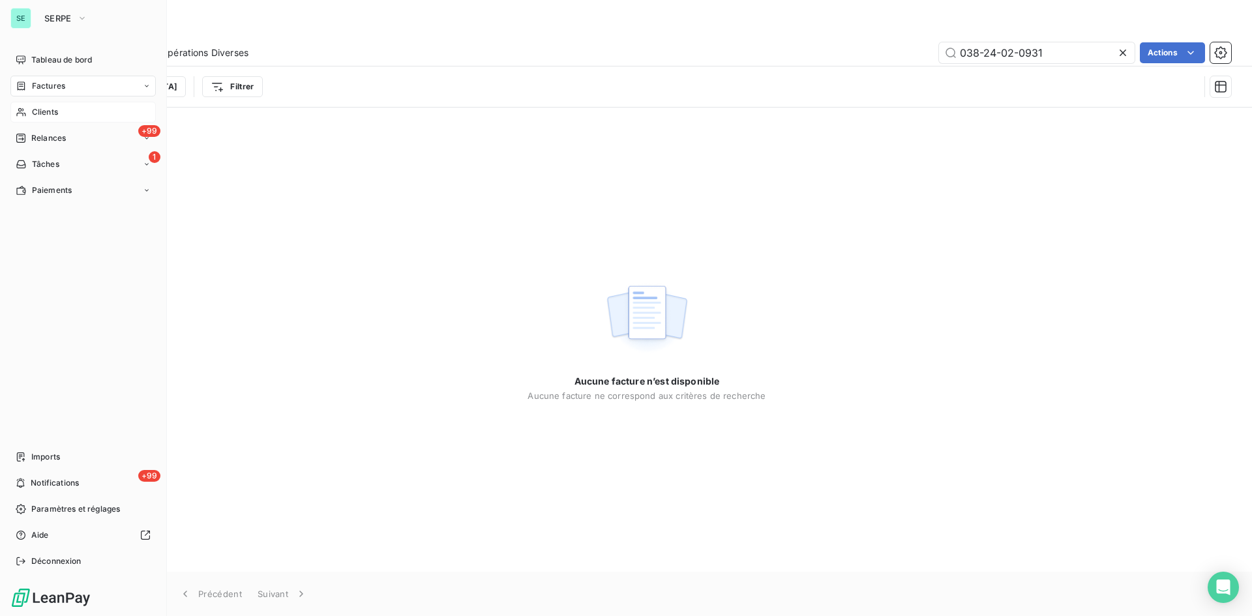
click at [41, 89] on span "Factures" at bounding box center [48, 86] width 33 height 12
click at [31, 108] on div "Clients" at bounding box center [82, 112] width 145 height 21
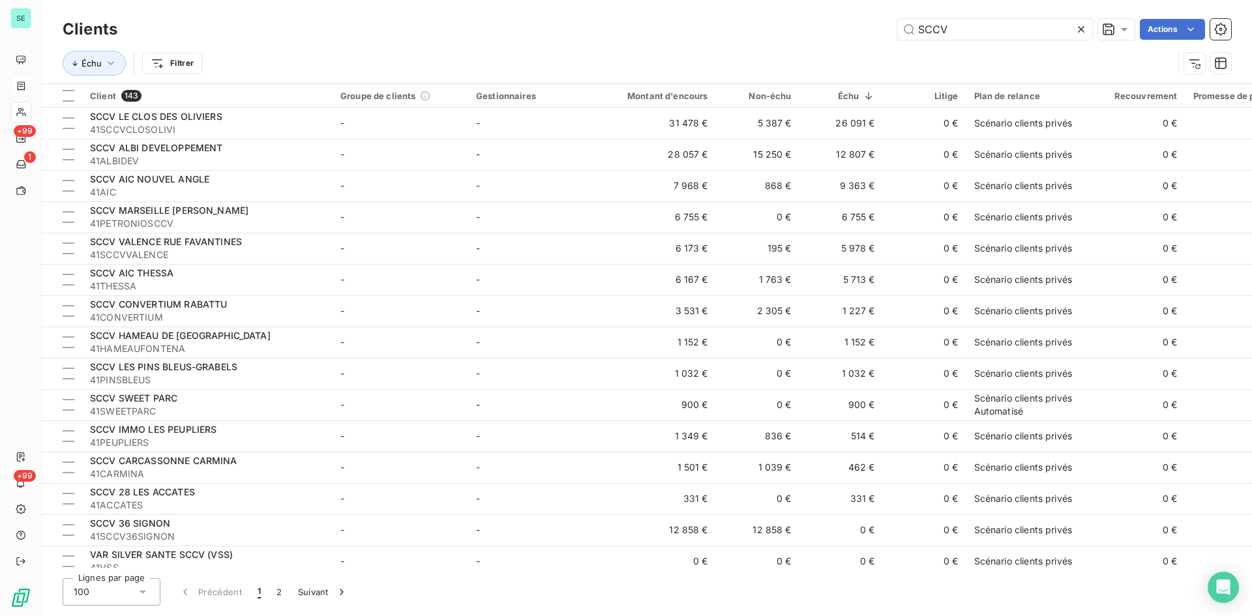
drag, startPoint x: 969, startPoint y: 31, endPoint x: 836, endPoint y: 24, distance: 133.2
click at [836, 24] on div "SCCV Actions" at bounding box center [682, 29] width 1098 height 21
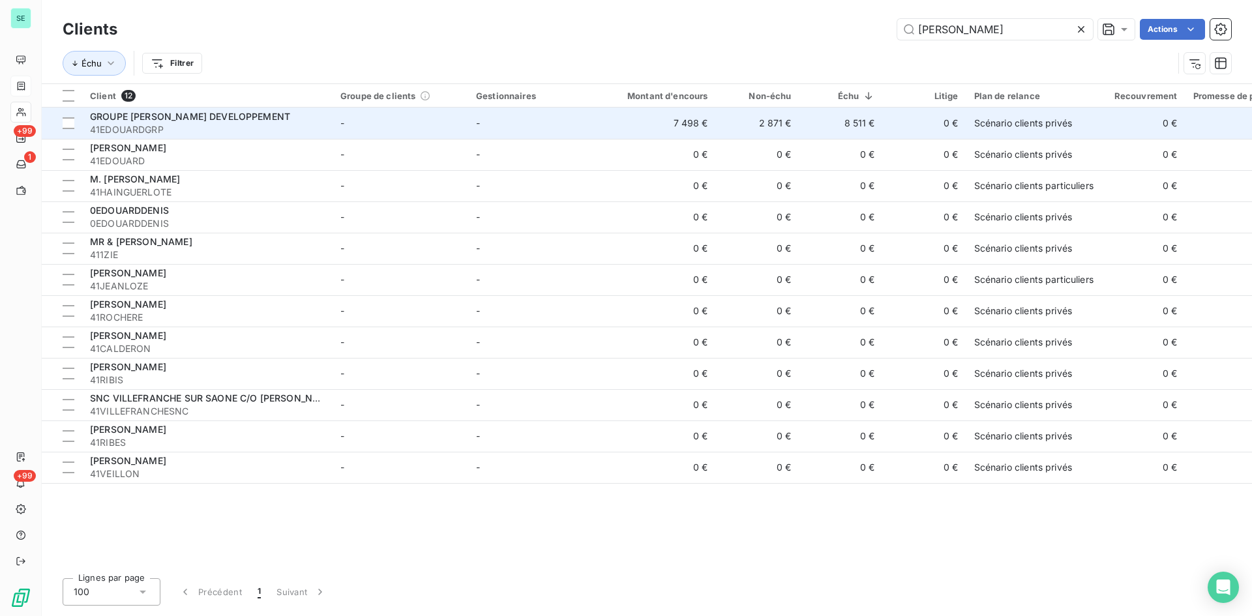
type input "[PERSON_NAME]"
click at [195, 117] on span "GROUPE [PERSON_NAME] DEVELOPPEMENT" at bounding box center [190, 116] width 200 height 11
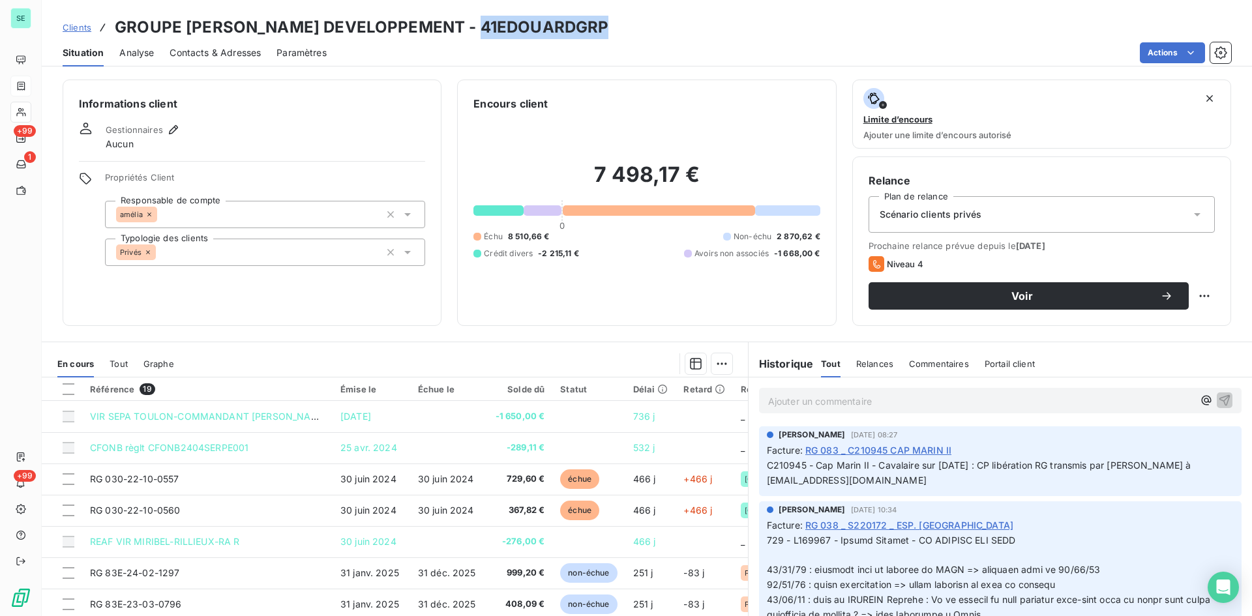
drag, startPoint x: 597, startPoint y: 25, endPoint x: 476, endPoint y: 23, distance: 120.7
click at [476, 23] on h3 "GROUPE [PERSON_NAME] DEVELOPPEMENT - 41EDOUARDGRP" at bounding box center [362, 27] width 494 height 23
copy h3 "41EDOUARDGRP"
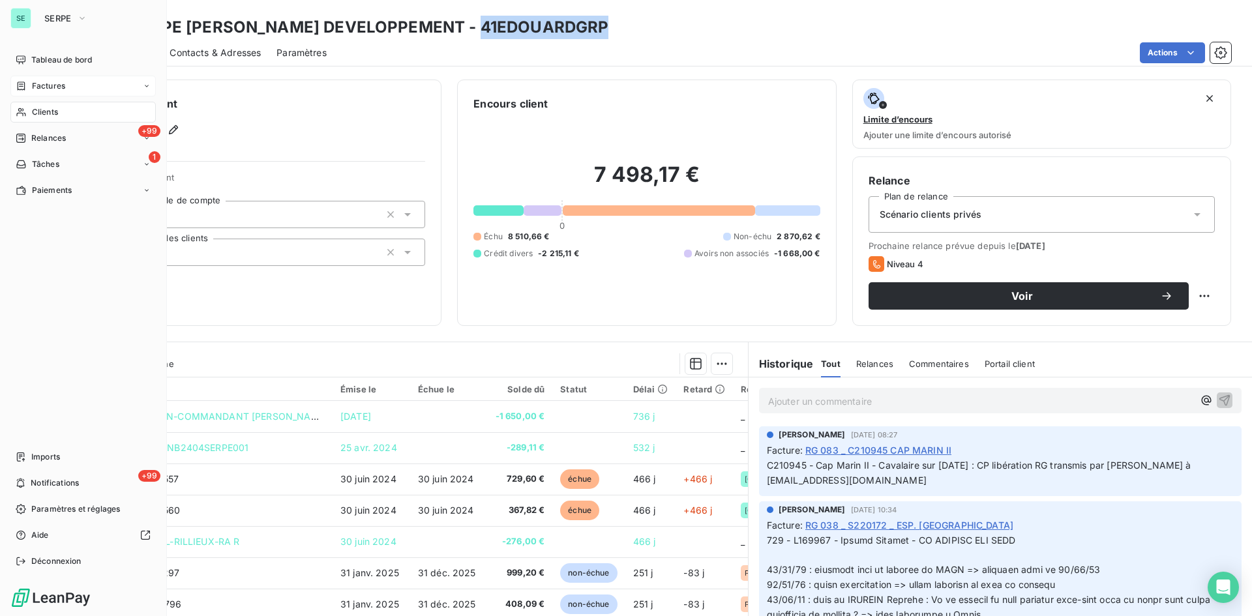
click at [68, 115] on div "Clients" at bounding box center [82, 112] width 145 height 21
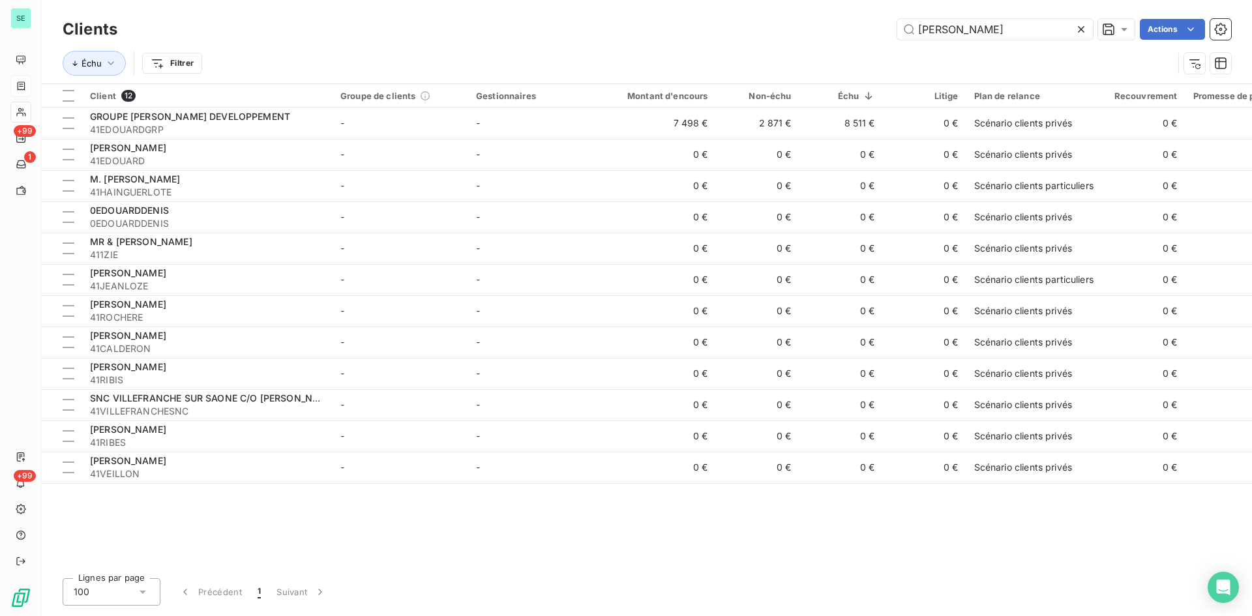
click at [1079, 31] on icon at bounding box center [1081, 29] width 7 height 7
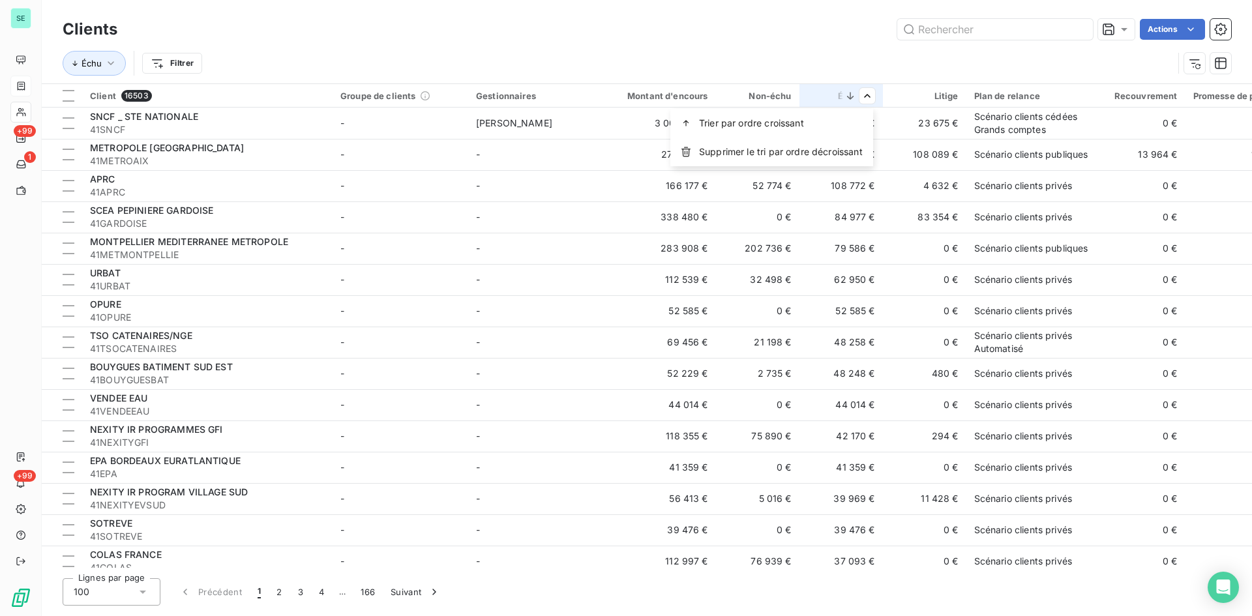
click at [803, 68] on html "SE +99 1 +99 Clients Actions Échu Filtrer Client 16503 Groupe de clients Gestio…" at bounding box center [626, 308] width 1252 height 616
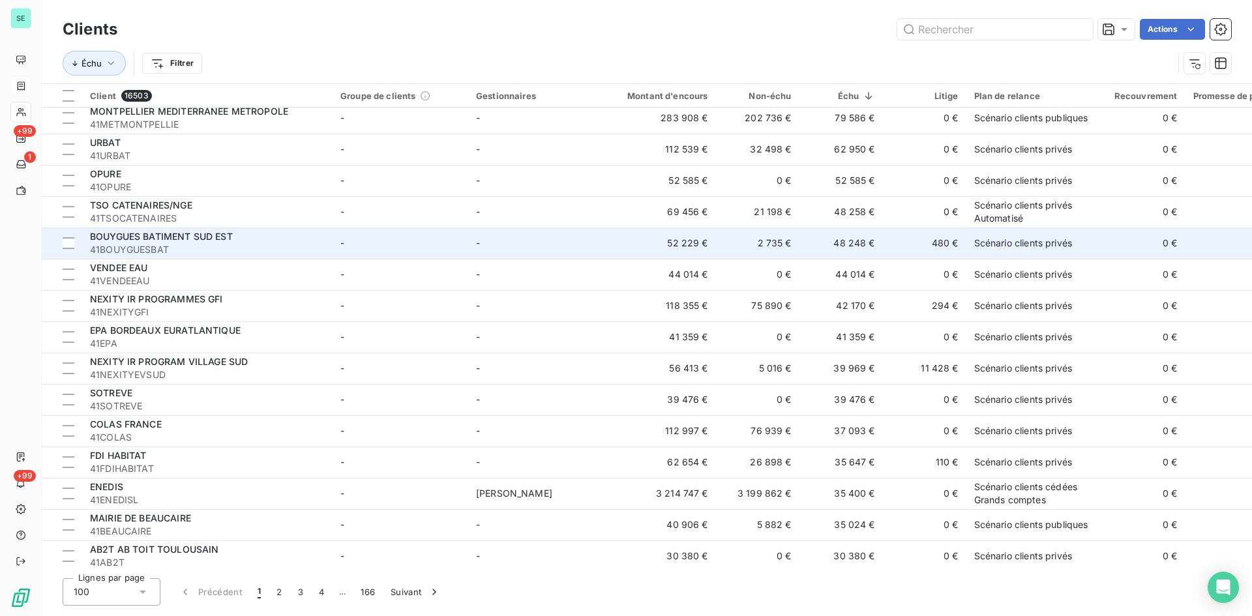
scroll to position [196, 0]
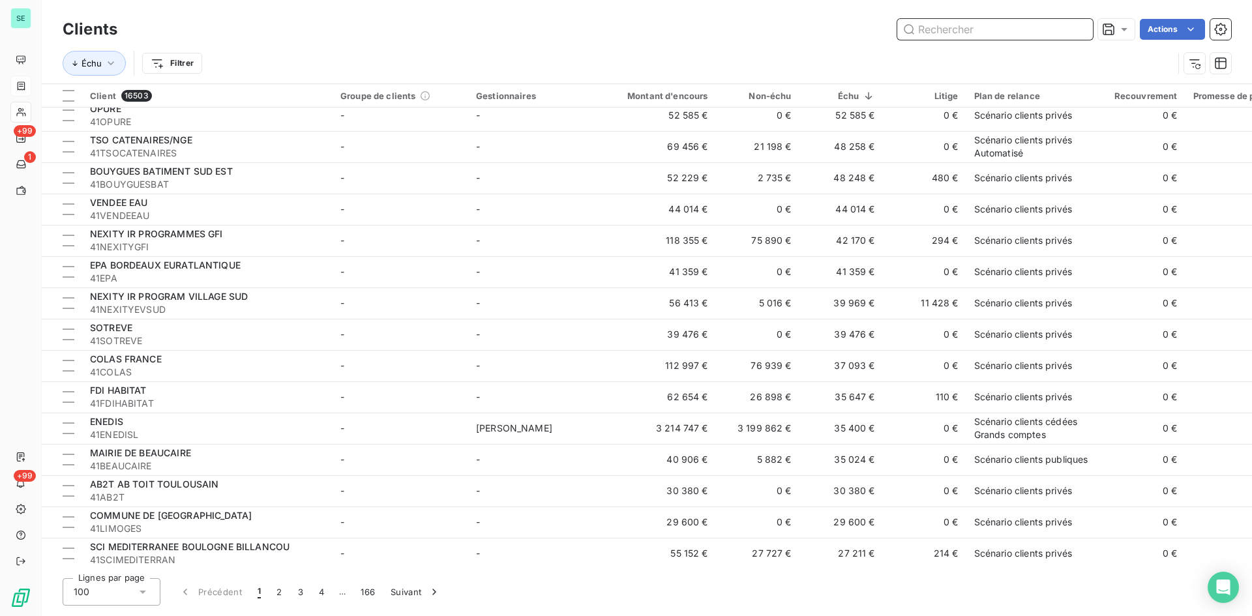
click at [986, 31] on input "text" at bounding box center [995, 29] width 196 height 21
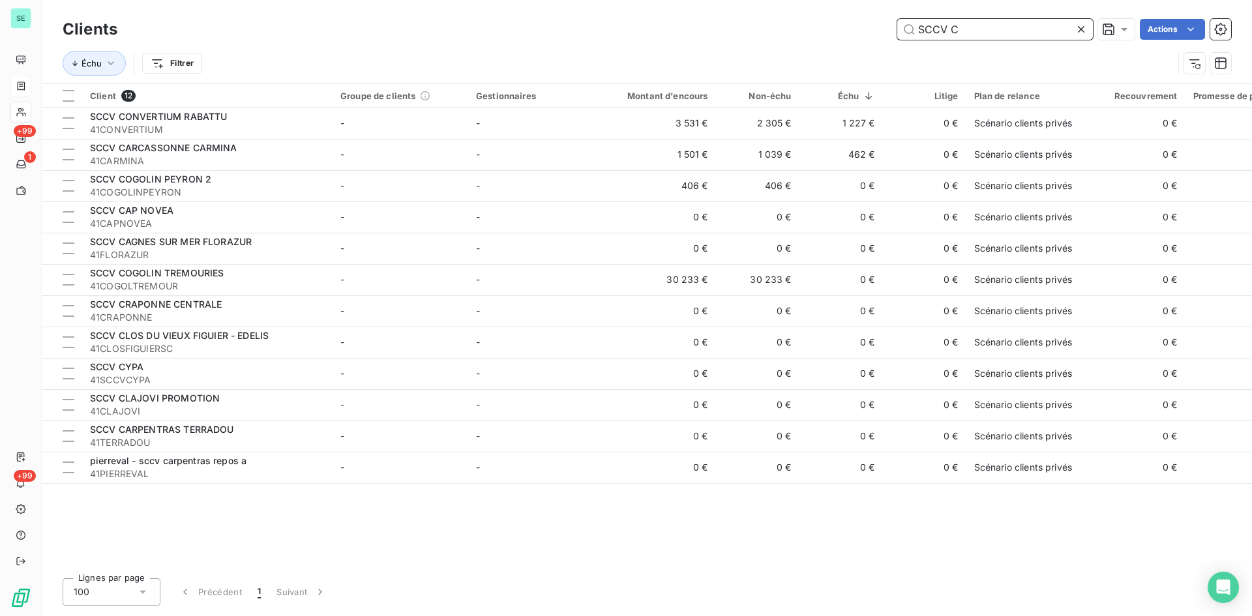
scroll to position [0, 0]
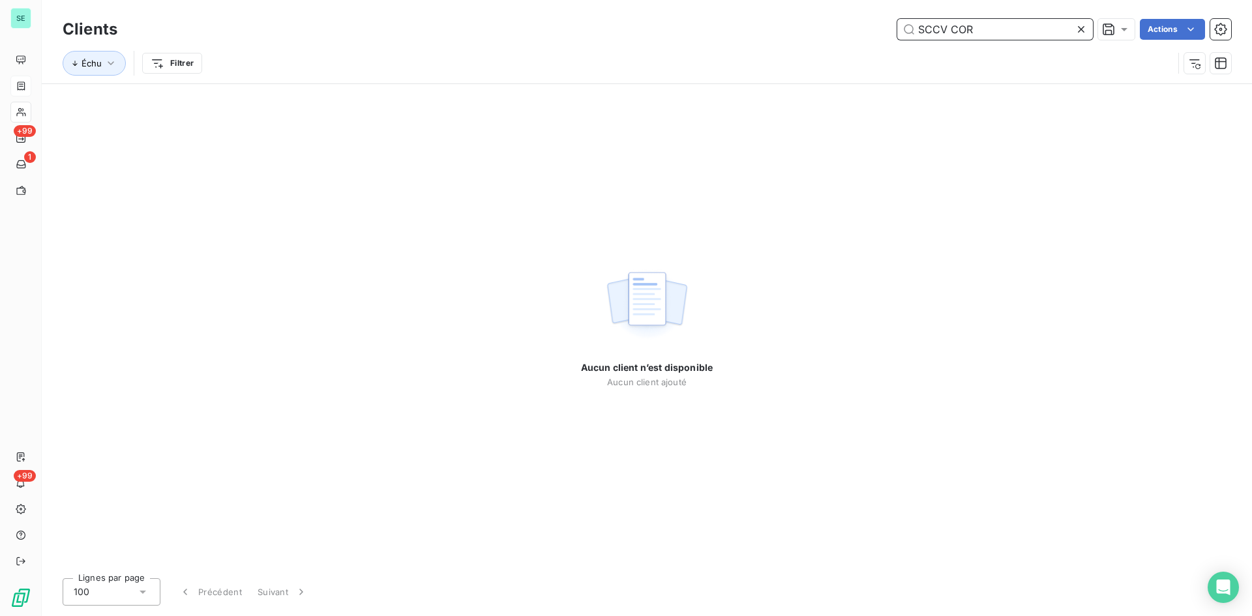
drag, startPoint x: 986, startPoint y: 31, endPoint x: 741, endPoint y: 35, distance: 244.6
click at [741, 35] on div "SCCV COR Actions" at bounding box center [682, 29] width 1098 height 21
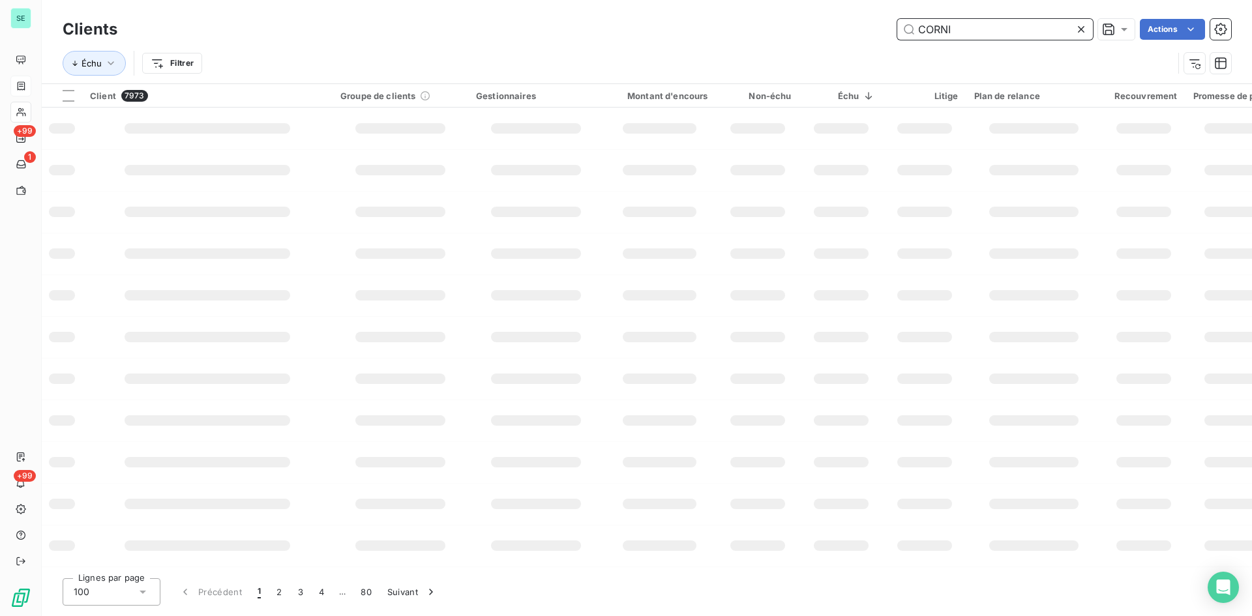
type input "CORNIC"
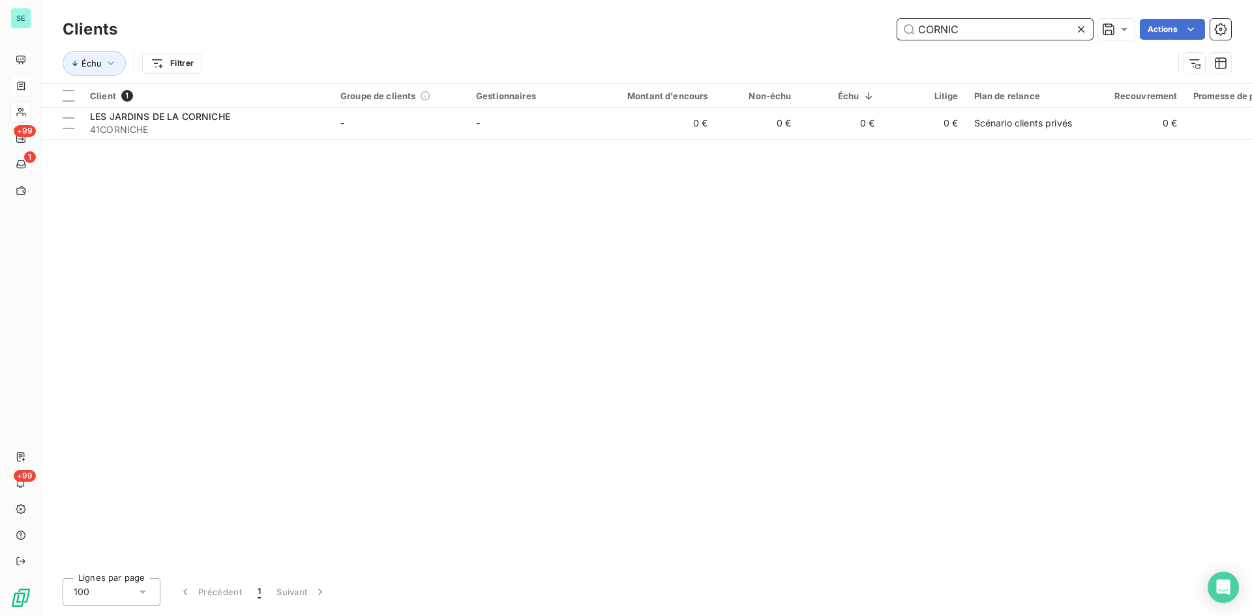
drag, startPoint x: 854, startPoint y: 29, endPoint x: 776, endPoint y: 26, distance: 78.3
click at [776, 26] on div "CORNIC Actions" at bounding box center [682, 29] width 1098 height 21
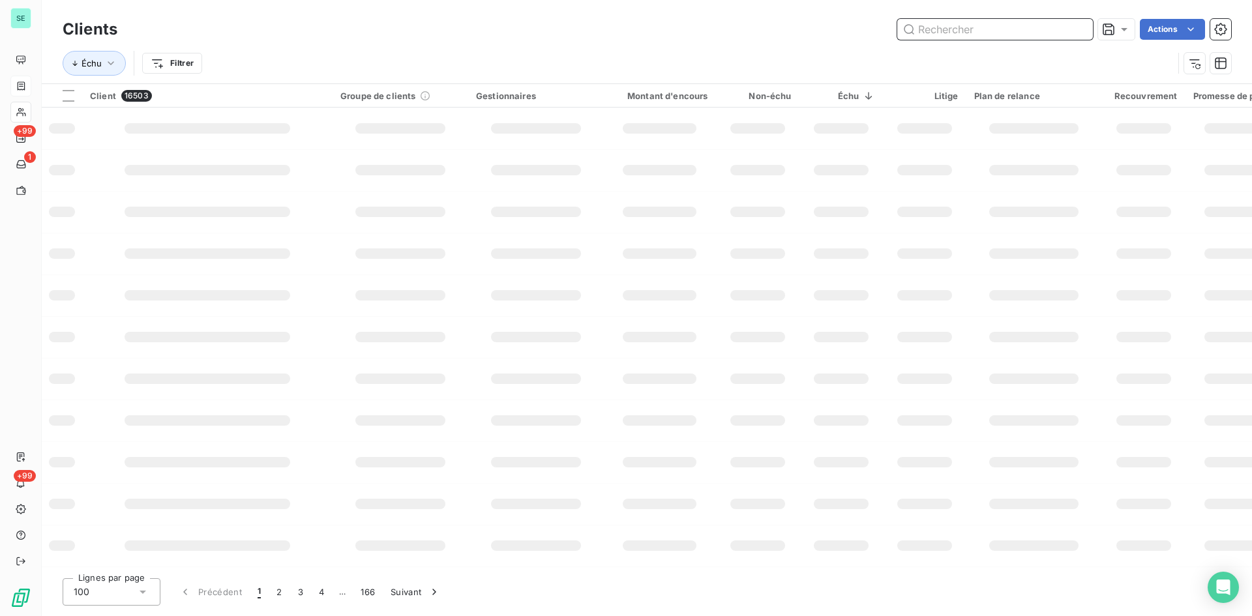
click at [1000, 32] on input "text" at bounding box center [995, 29] width 196 height 21
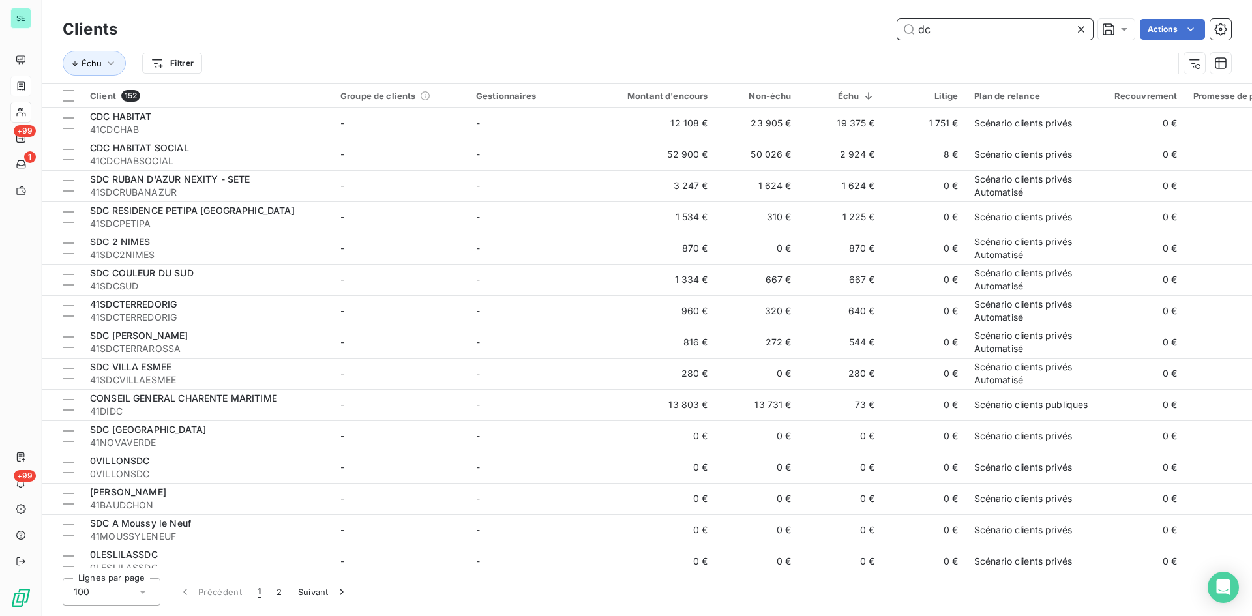
type input "d"
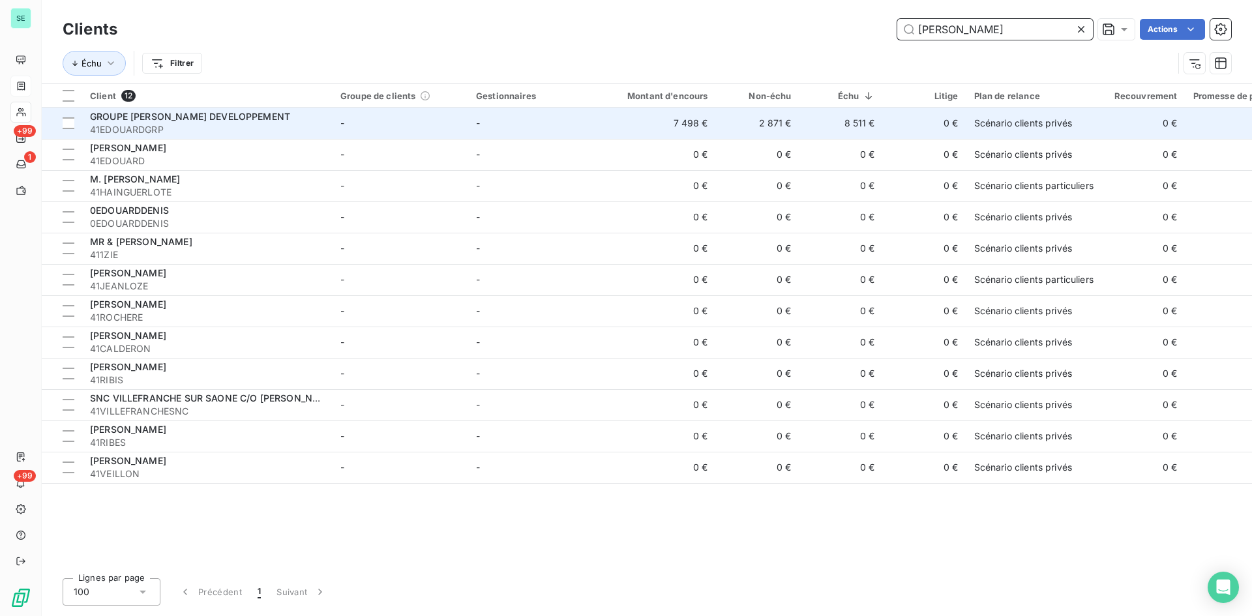
type input "[PERSON_NAME]"
click at [503, 130] on td "-" at bounding box center [536, 123] width 136 height 31
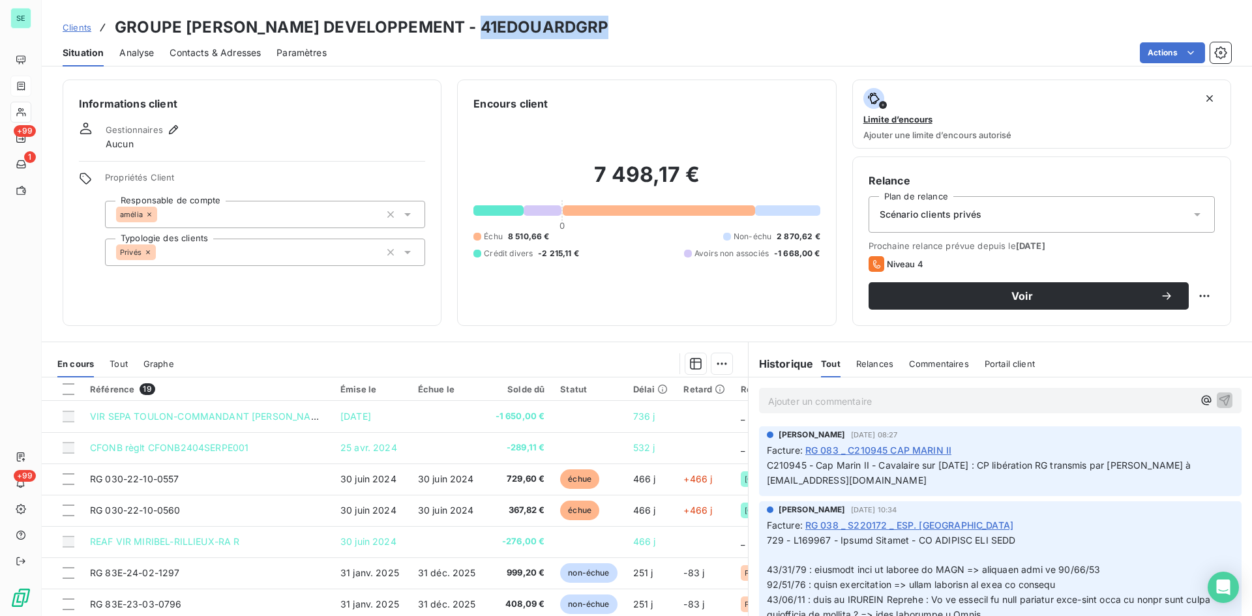
drag, startPoint x: 598, startPoint y: 27, endPoint x: 475, endPoint y: 25, distance: 122.6
click at [475, 25] on h3 "GROUPE [PERSON_NAME] DEVELOPPEMENT - 41EDOUARDGRP" at bounding box center [362, 27] width 494 height 23
copy h3 "41EDOUARDGRP"
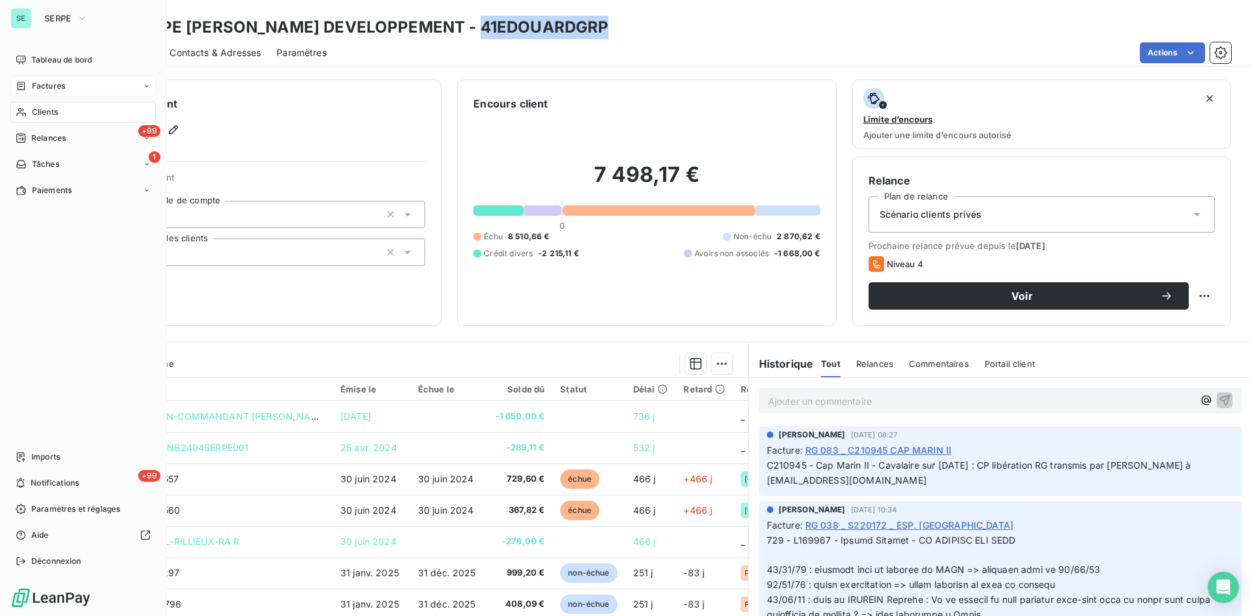
click at [55, 87] on span "Factures" at bounding box center [48, 86] width 33 height 12
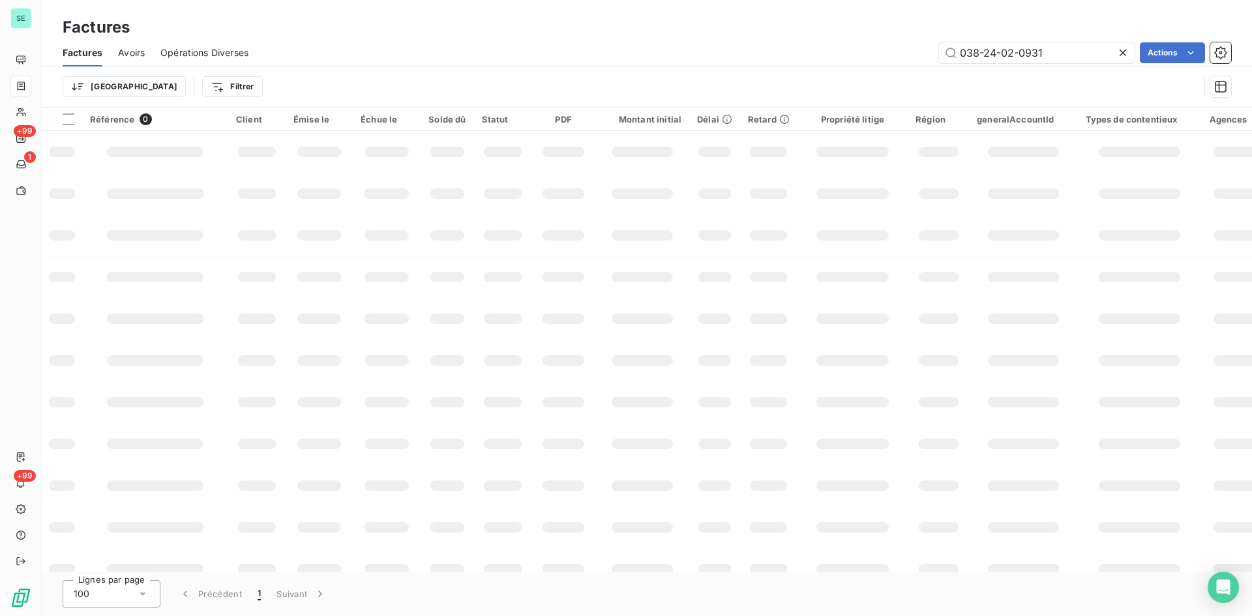
drag, startPoint x: 1019, startPoint y: 53, endPoint x: 919, endPoint y: 49, distance: 100.5
click at [919, 49] on div "038-24-02-0931 Actions" at bounding box center [747, 52] width 967 height 21
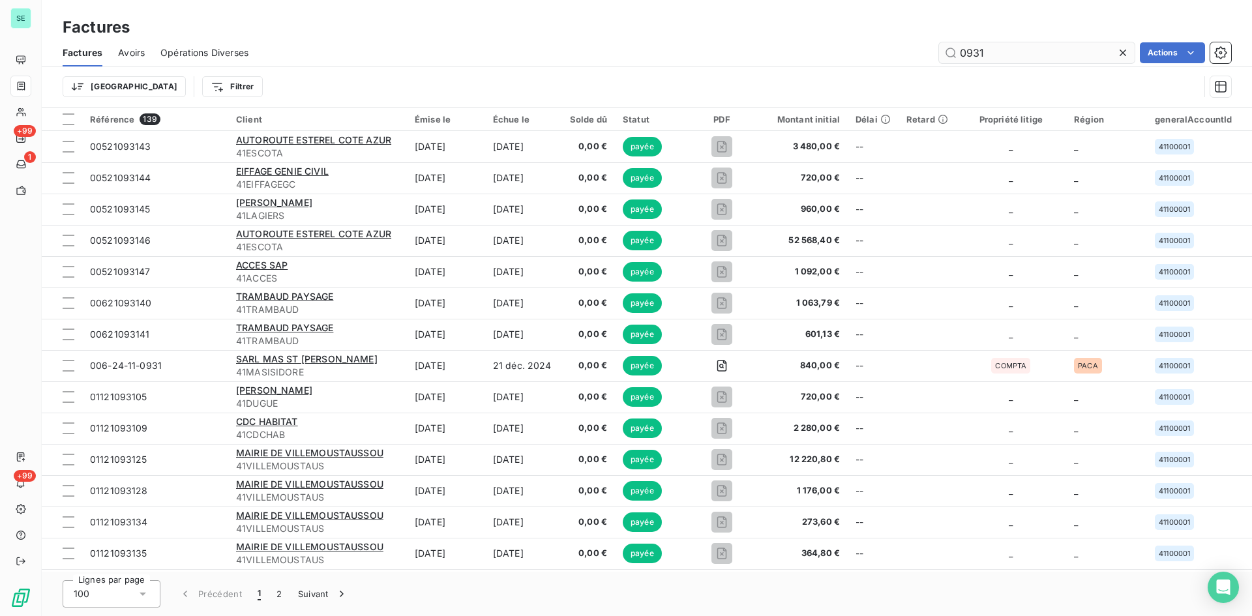
click at [1063, 53] on input "0931" at bounding box center [1037, 52] width 196 height 21
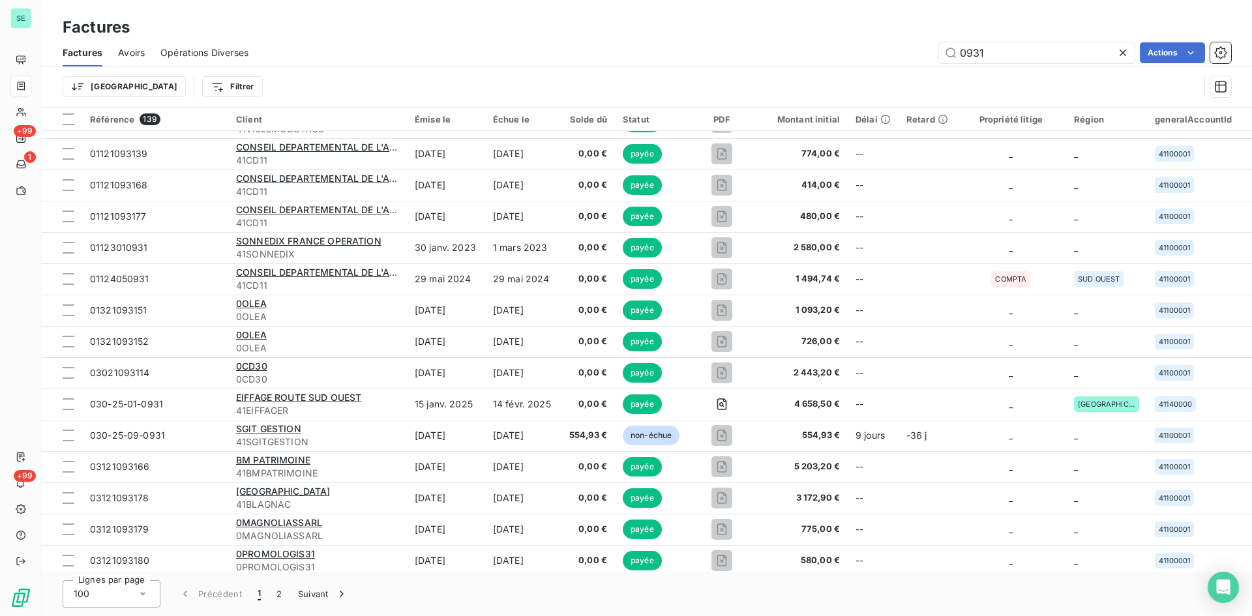
scroll to position [456, 0]
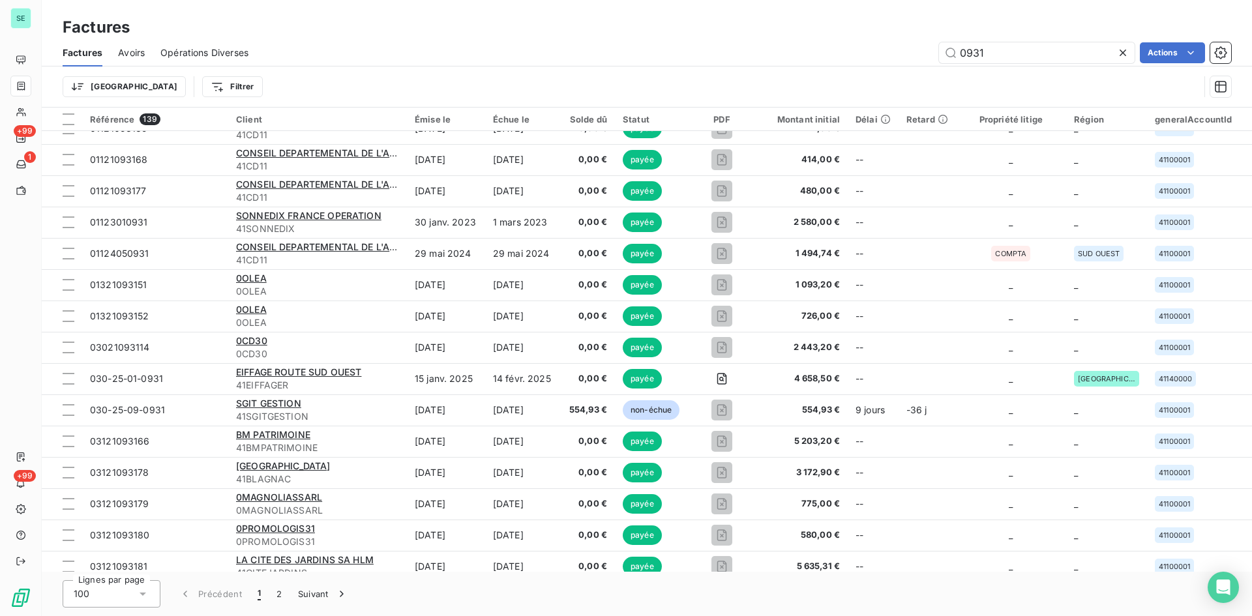
drag, startPoint x: 1015, startPoint y: 48, endPoint x: 748, endPoint y: 48, distance: 266.7
click at [748, 48] on div "0931 Actions" at bounding box center [747, 52] width 967 height 21
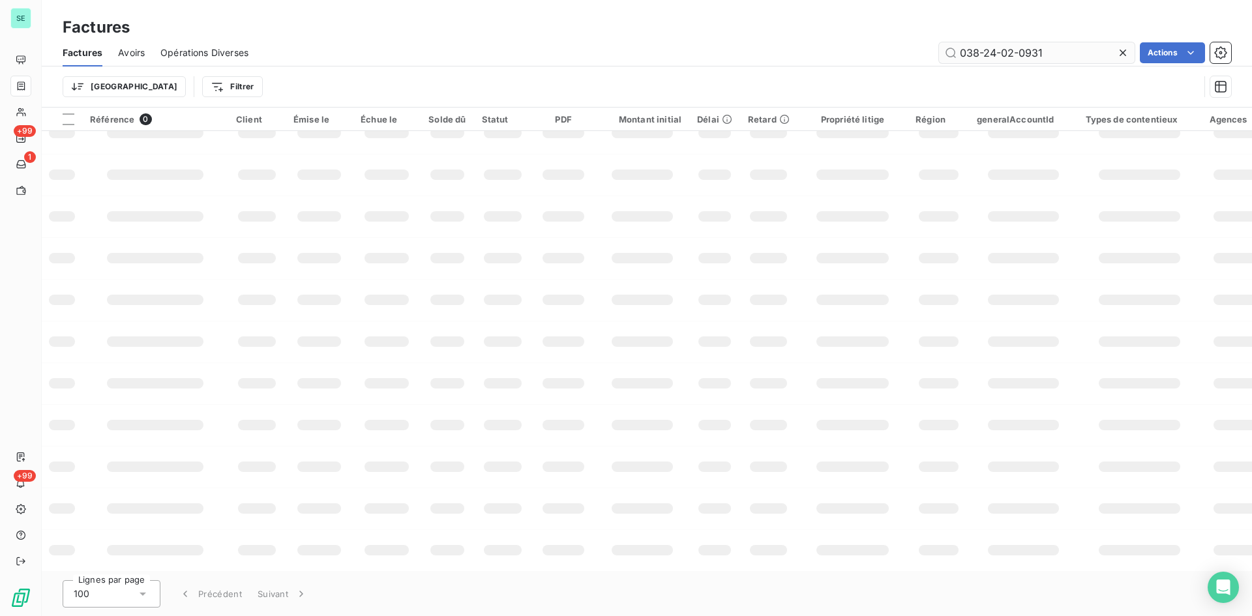
scroll to position [191, 0]
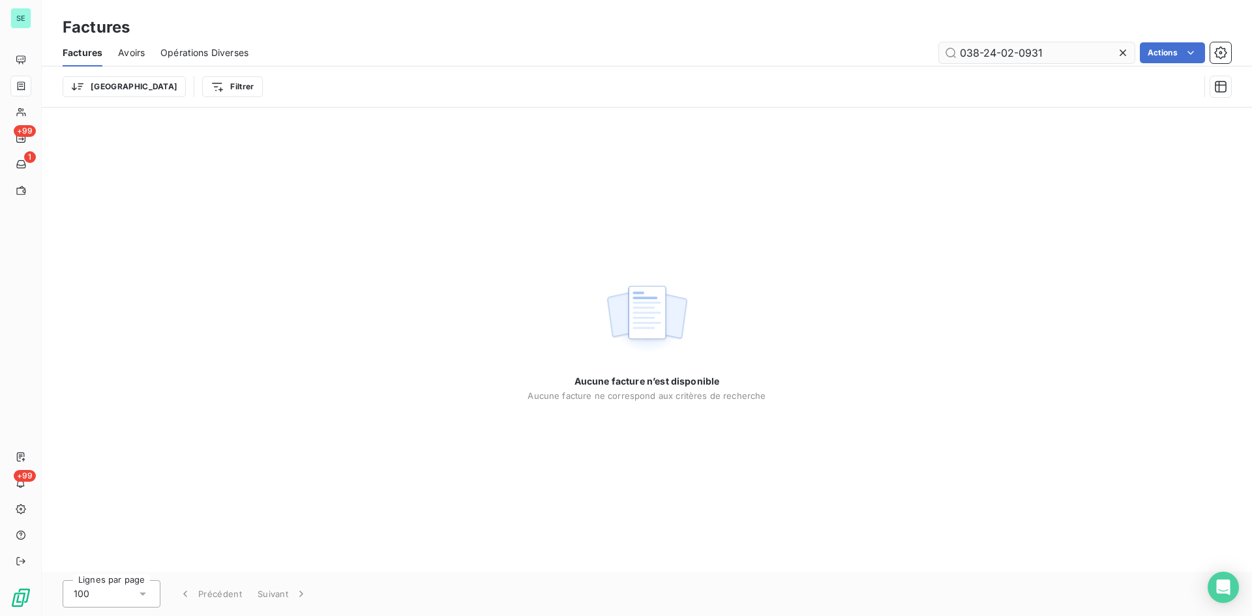
click at [987, 53] on input "038-24-02-0931" at bounding box center [1037, 52] width 196 height 21
click at [1000, 53] on input "038 24-02-0931" at bounding box center [1037, 52] width 196 height 21
click at [1016, 53] on input "038 24 02-0931" at bounding box center [1037, 52] width 196 height 21
drag, startPoint x: 1047, startPoint y: 51, endPoint x: 1011, endPoint y: 53, distance: 36.0
click at [1011, 53] on input "038 24 02 0931" at bounding box center [1037, 52] width 196 height 21
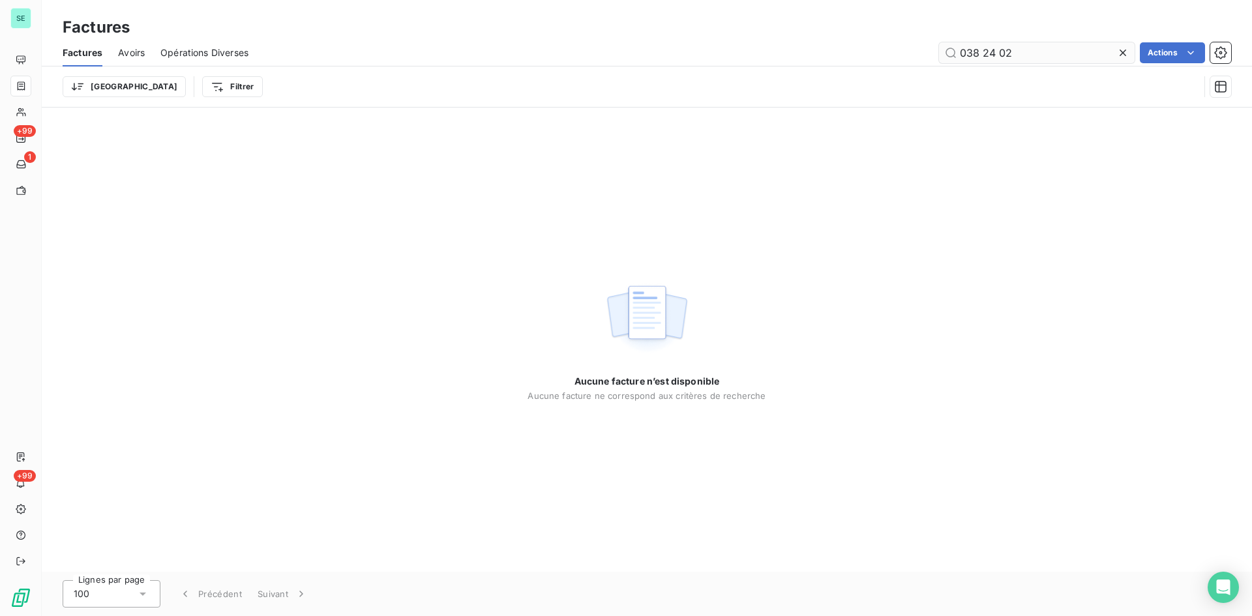
click at [985, 54] on input "038 24 02" at bounding box center [1037, 52] width 196 height 21
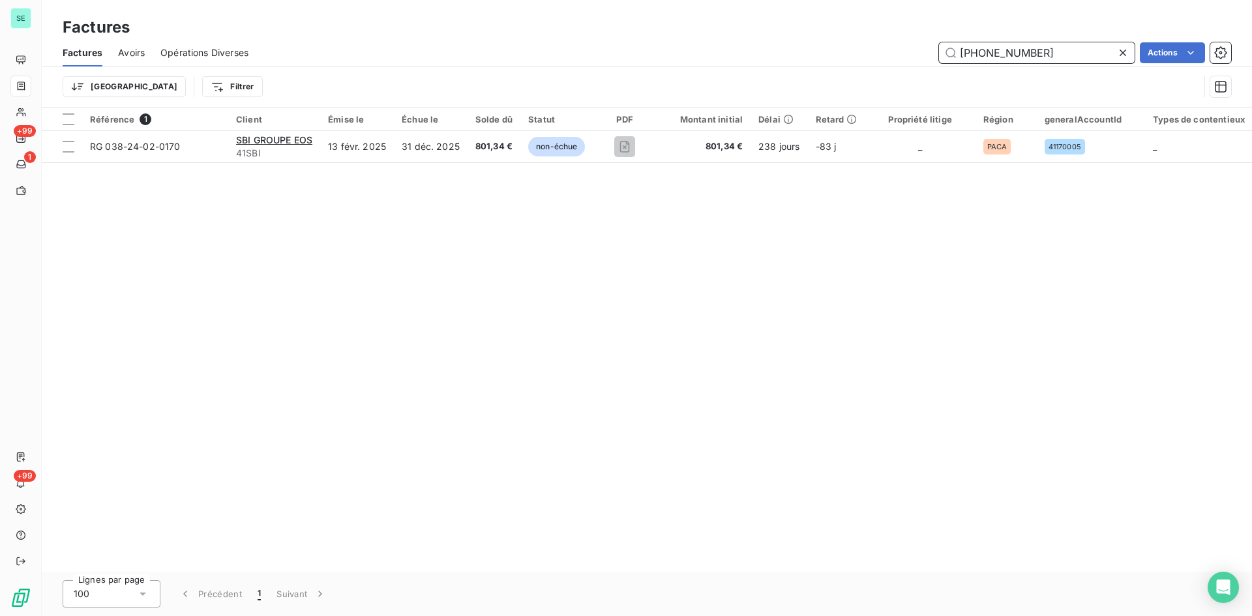
click at [1049, 55] on input "[PHONE_NUMBER]" at bounding box center [1037, 52] width 196 height 21
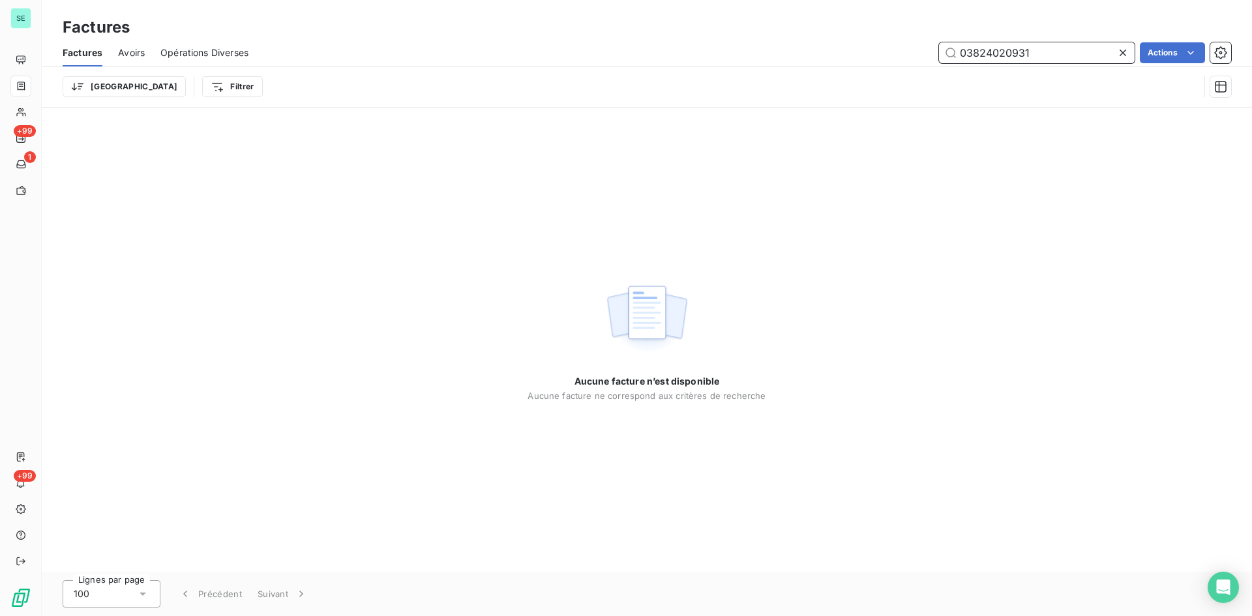
type input "03824020931"
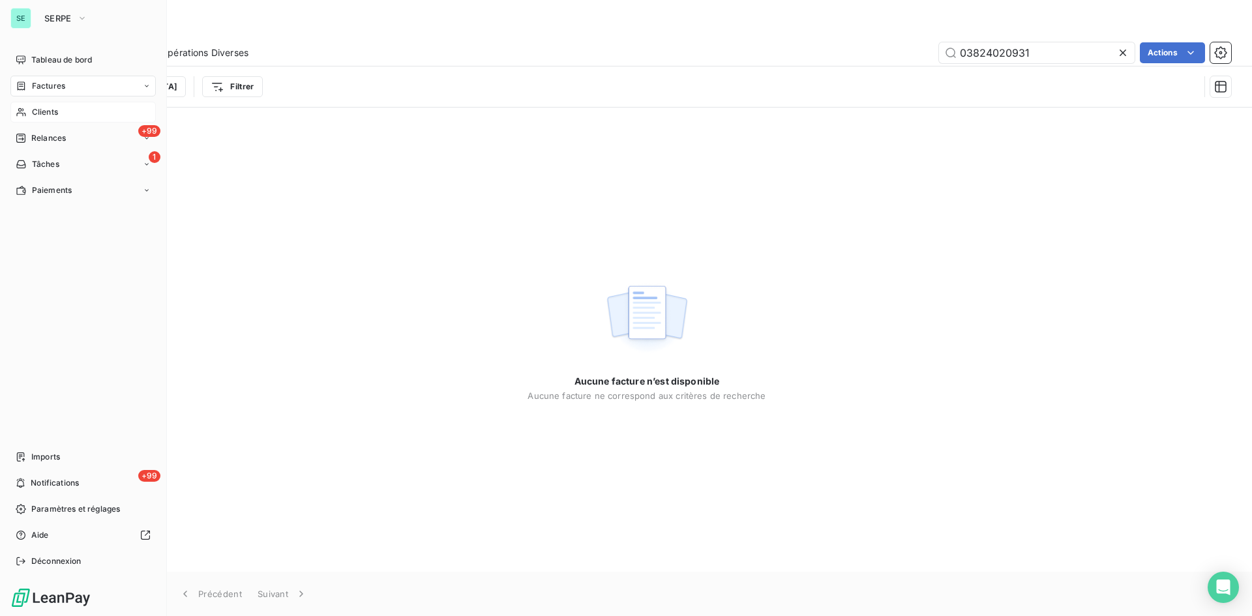
click at [34, 110] on span "Clients" at bounding box center [45, 112] width 26 height 12
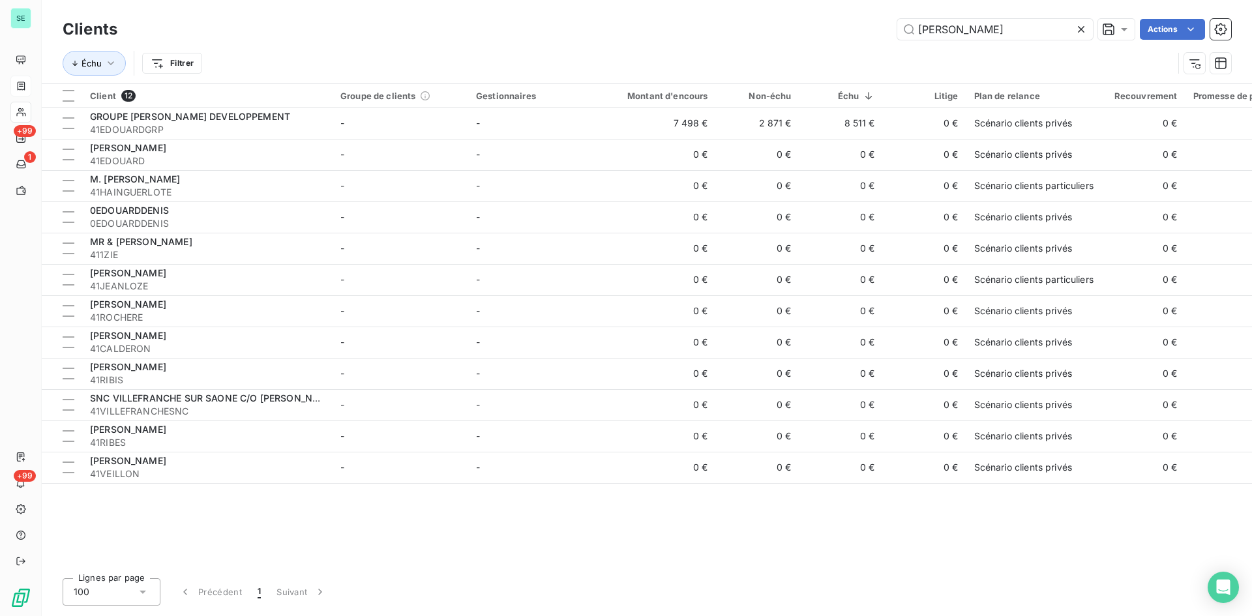
drag, startPoint x: 973, startPoint y: 31, endPoint x: 586, endPoint y: 25, distance: 386.7
click at [588, 26] on div "[PERSON_NAME]" at bounding box center [682, 29] width 1098 height 21
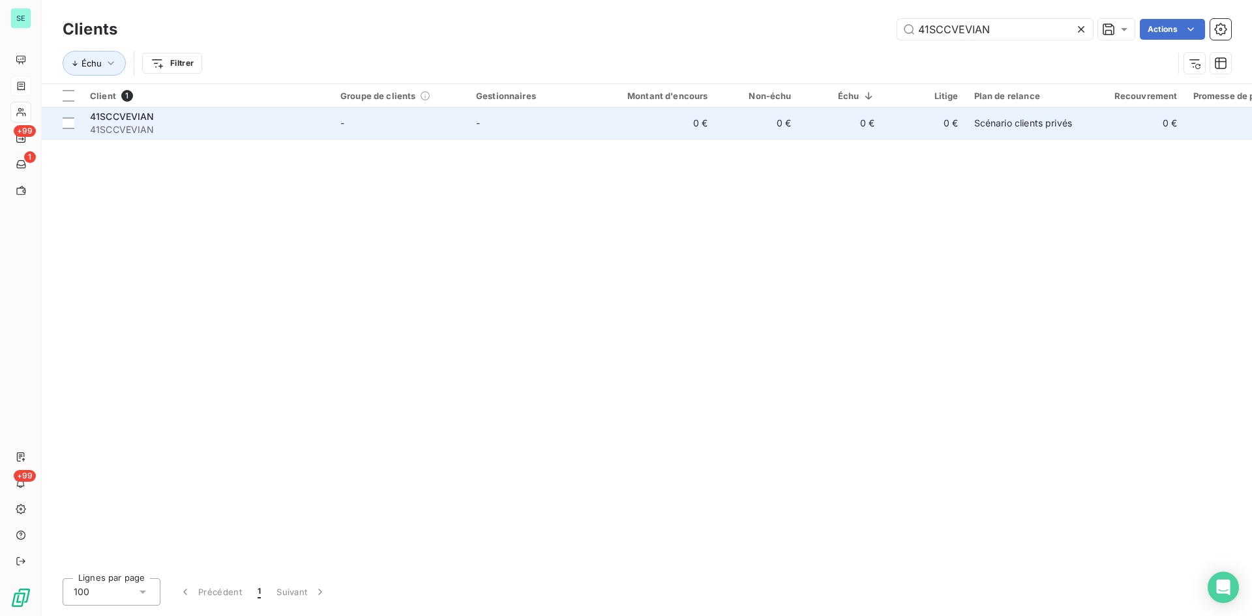
type input "41SCCVEVIAN"
click at [172, 126] on span "41SCCVEVIAN" at bounding box center [207, 129] width 235 height 13
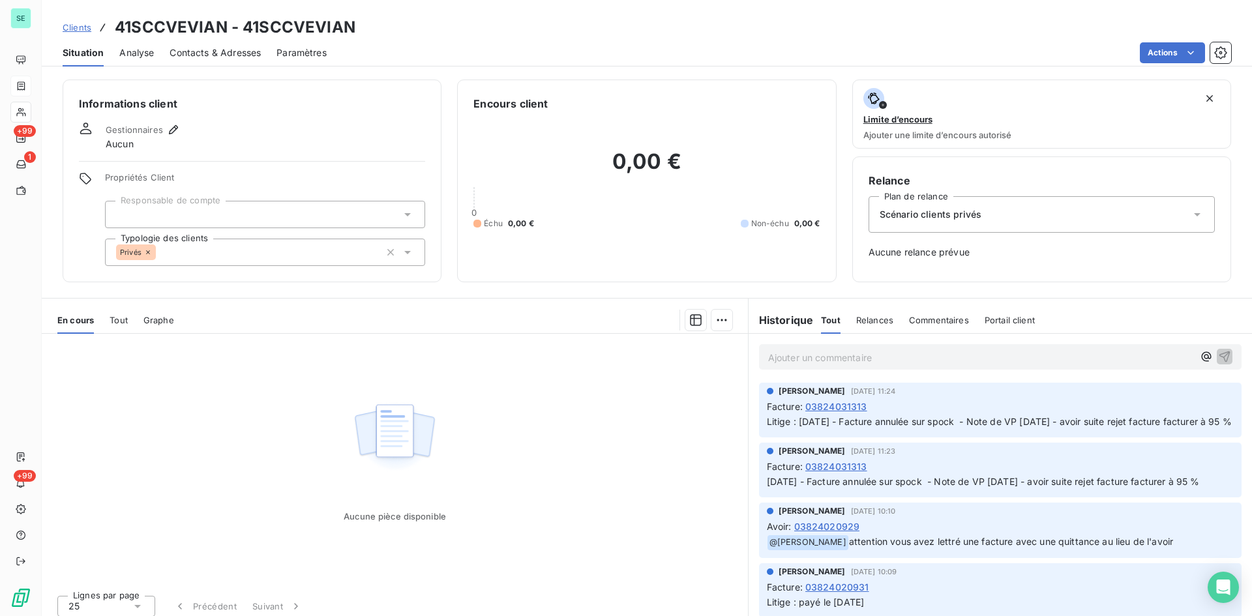
click at [124, 327] on div "Tout" at bounding box center [119, 319] width 18 height 27
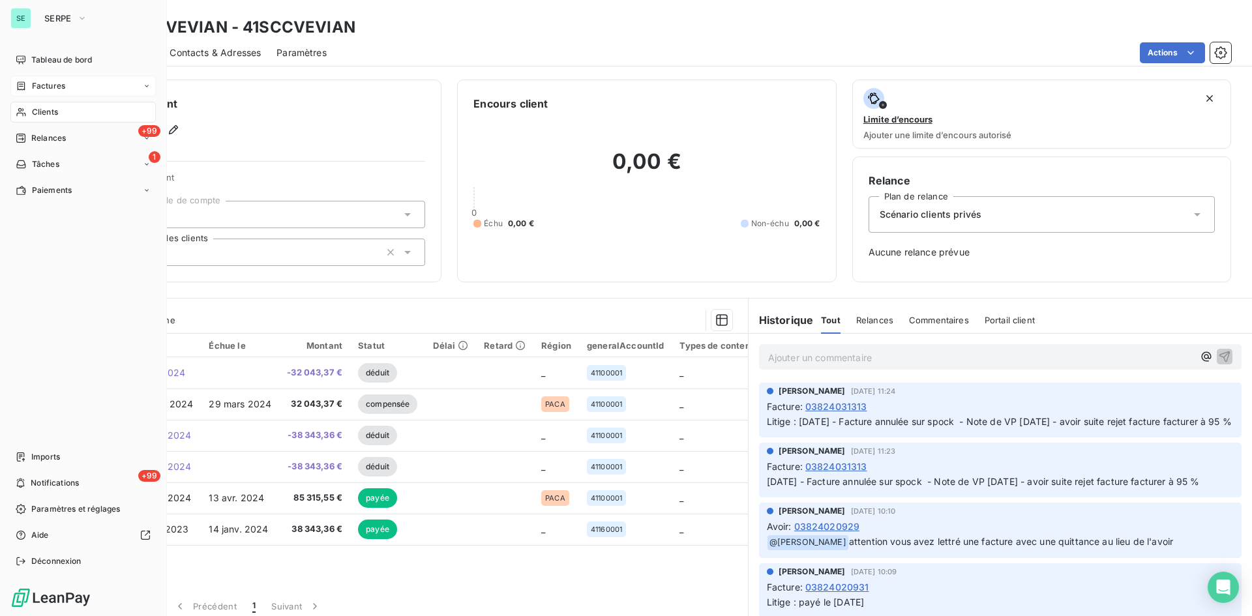
click at [44, 84] on span "Factures" at bounding box center [48, 86] width 33 height 12
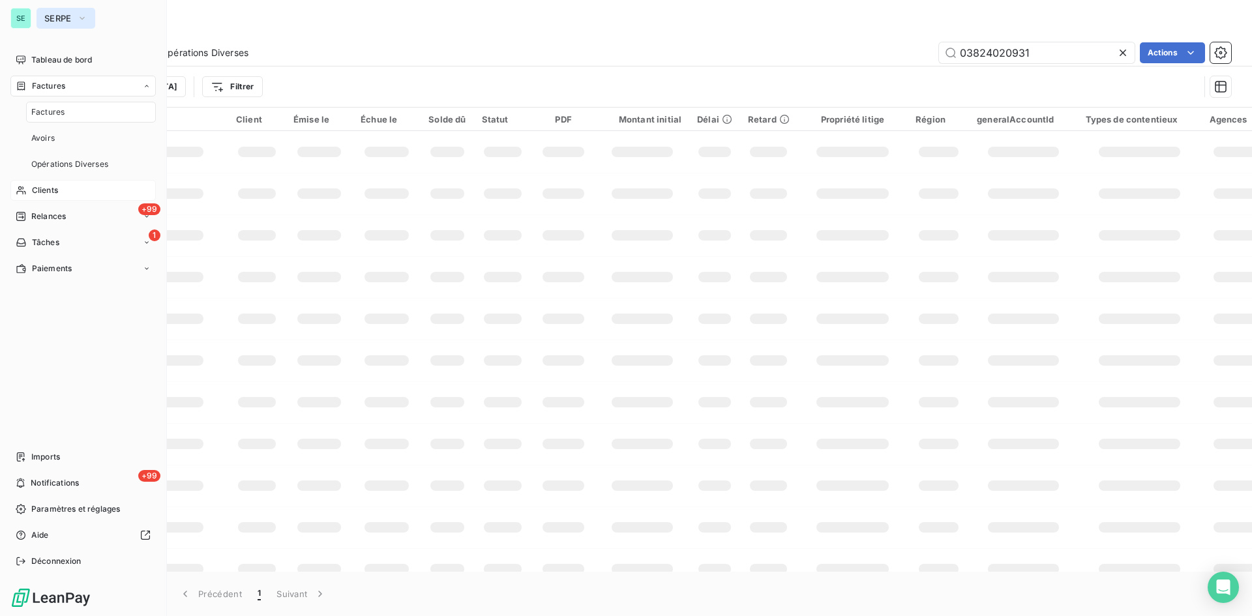
click at [66, 18] on span "SERPE" at bounding box center [57, 18] width 27 height 10
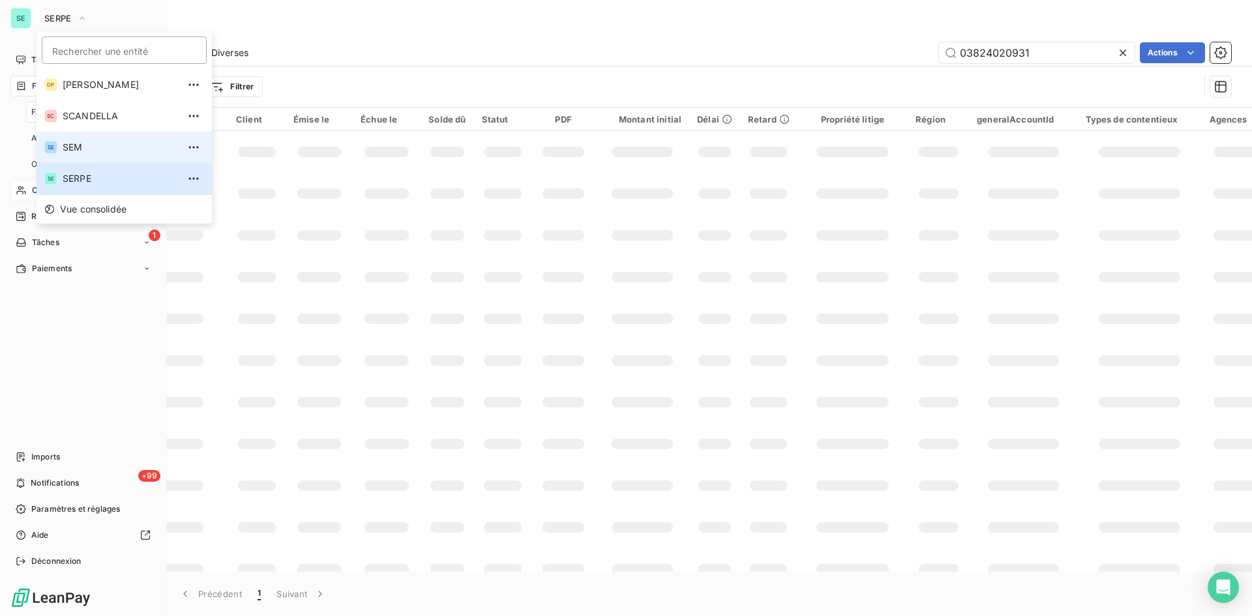
click at [74, 149] on span "SEM" at bounding box center [120, 147] width 115 height 13
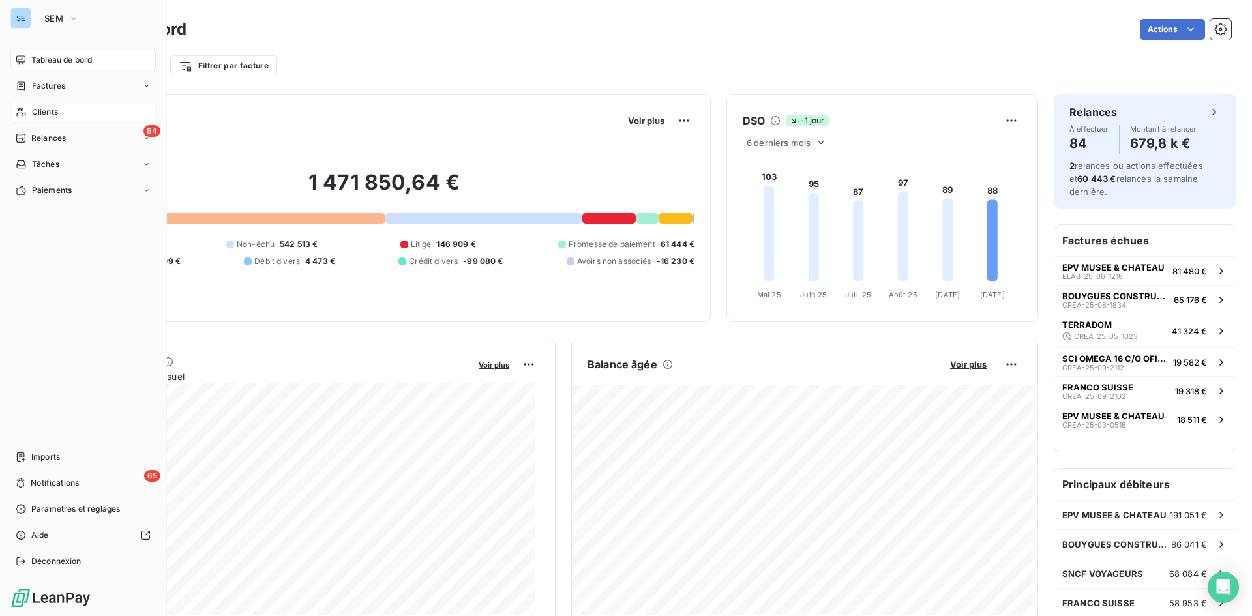
click at [68, 114] on div "Clients" at bounding box center [82, 112] width 145 height 21
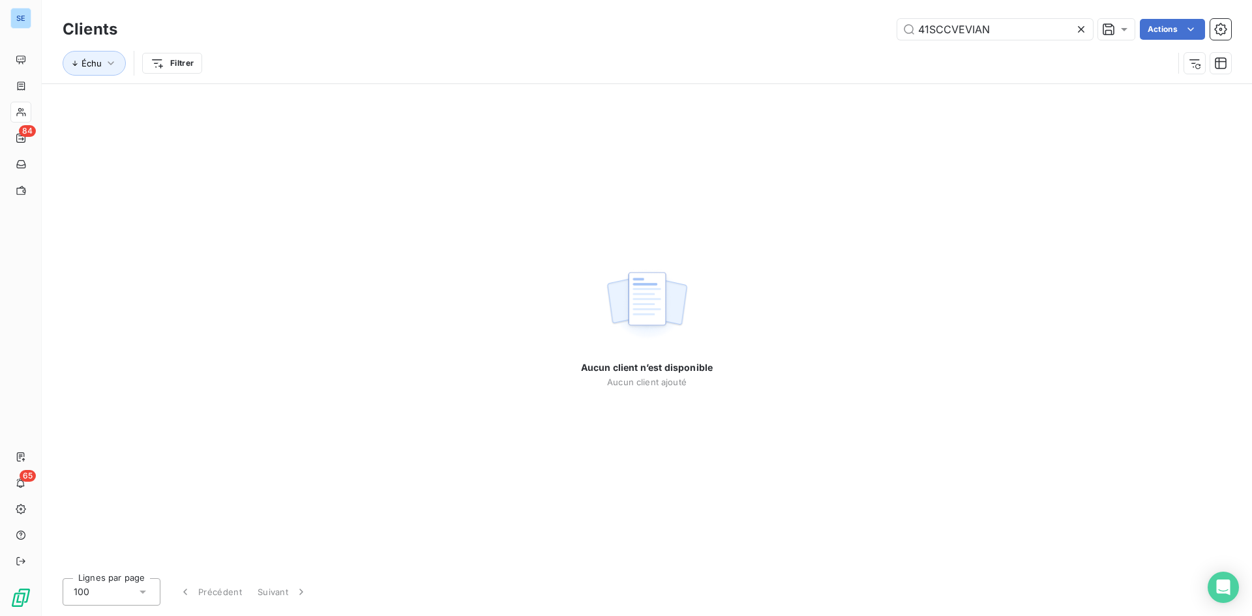
click at [1075, 34] on icon at bounding box center [1081, 29] width 13 height 13
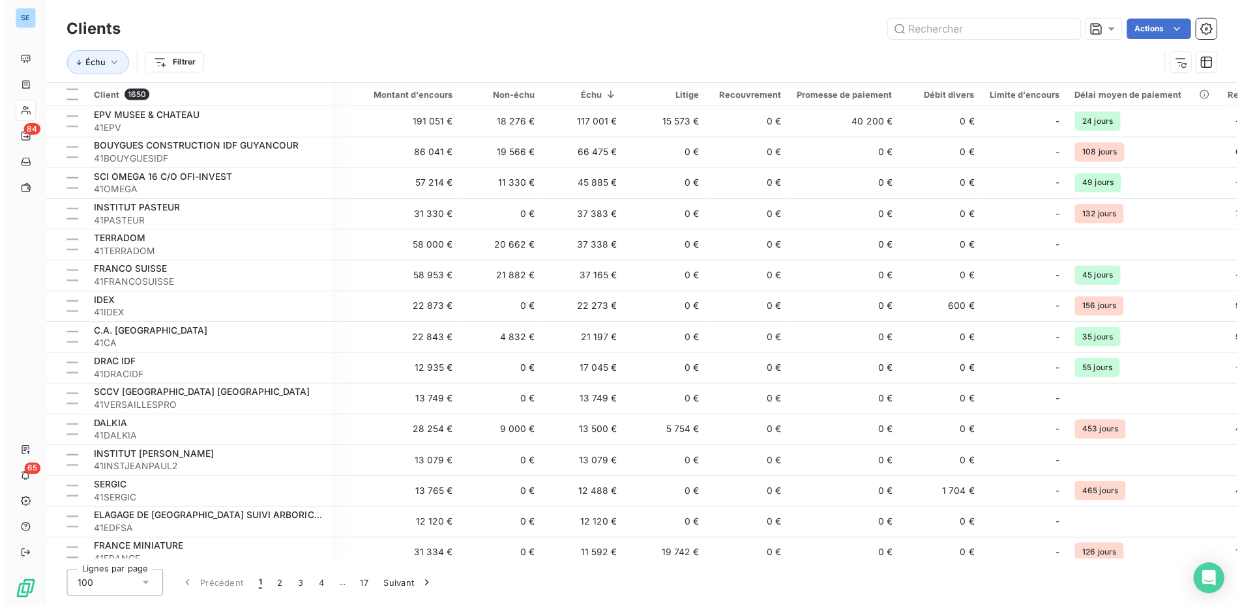
scroll to position [0, 276]
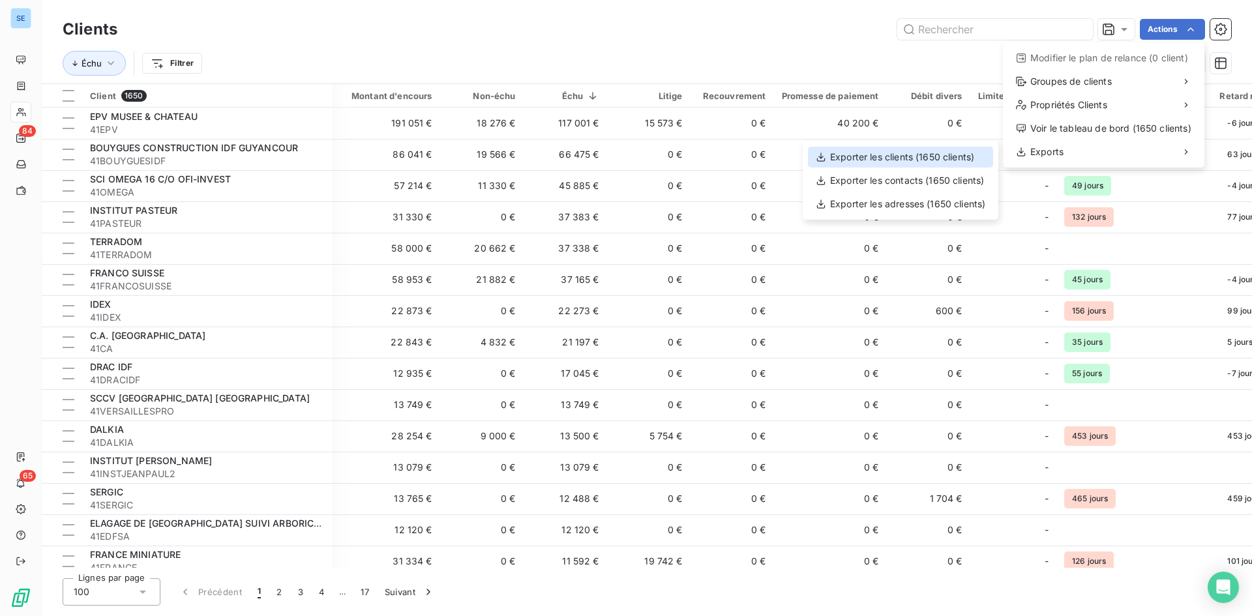
click at [887, 154] on div "Exporter les clients (1650 clients)" at bounding box center [900, 157] width 185 height 21
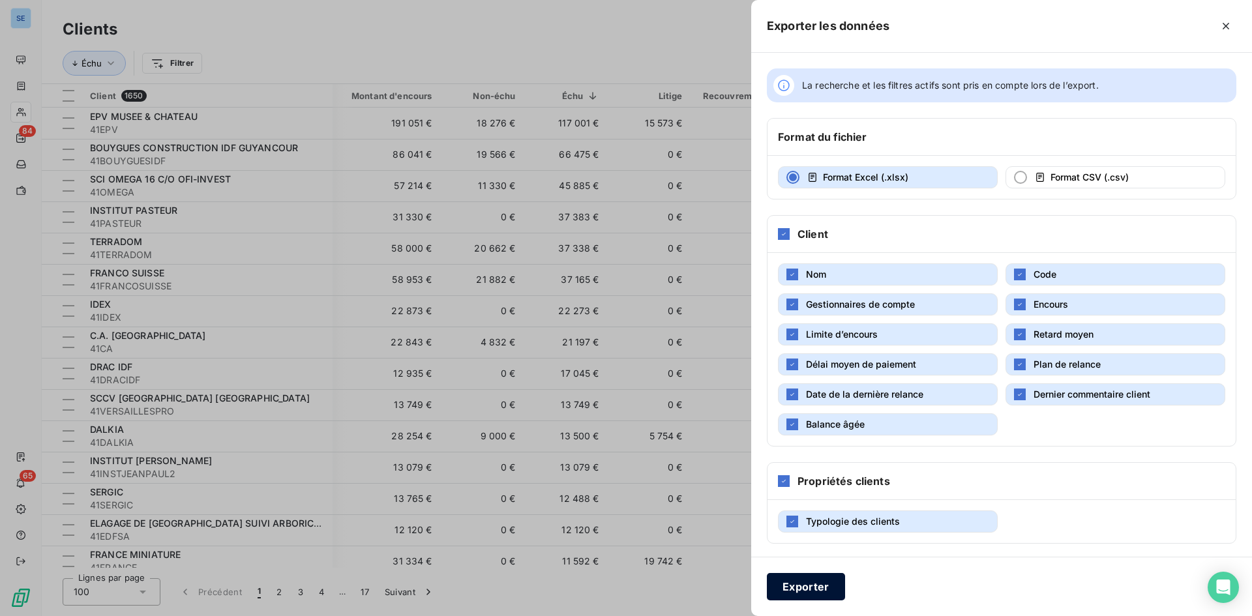
click at [814, 585] on button "Exporter" at bounding box center [806, 586] width 78 height 27
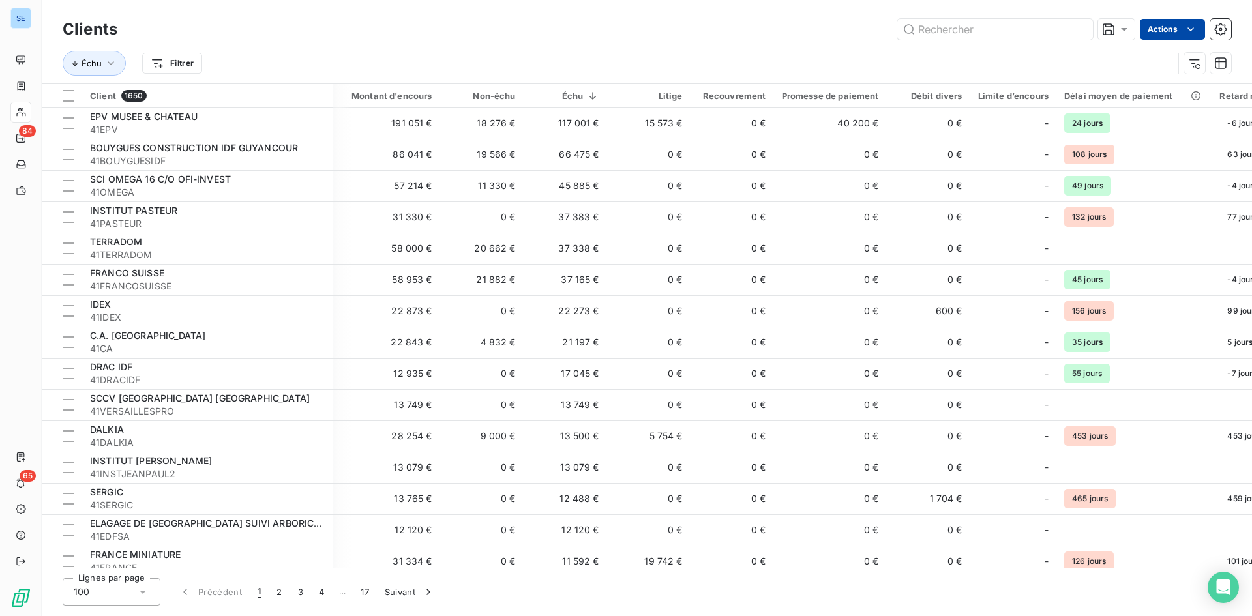
click at [1181, 29] on html "SE 84 65 Clients Actions Échu Filtrer Client 1650 Plan de relance Groupe de cli…" at bounding box center [626, 308] width 1252 height 616
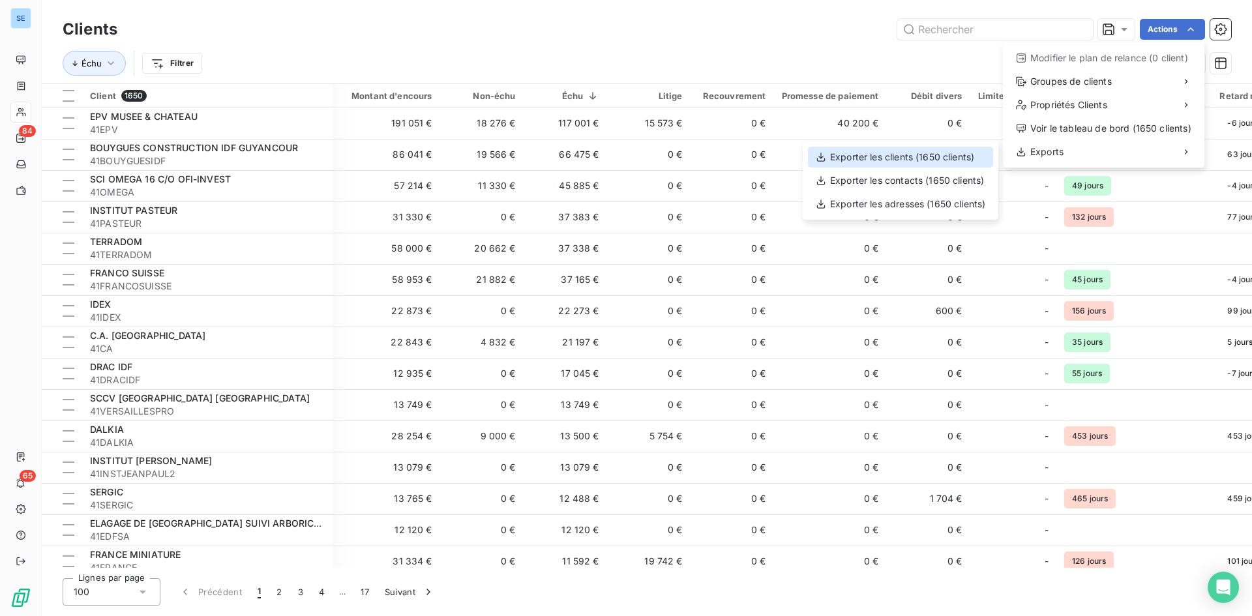
click at [910, 158] on div "Exporter les clients (1650 clients)" at bounding box center [900, 157] width 185 height 21
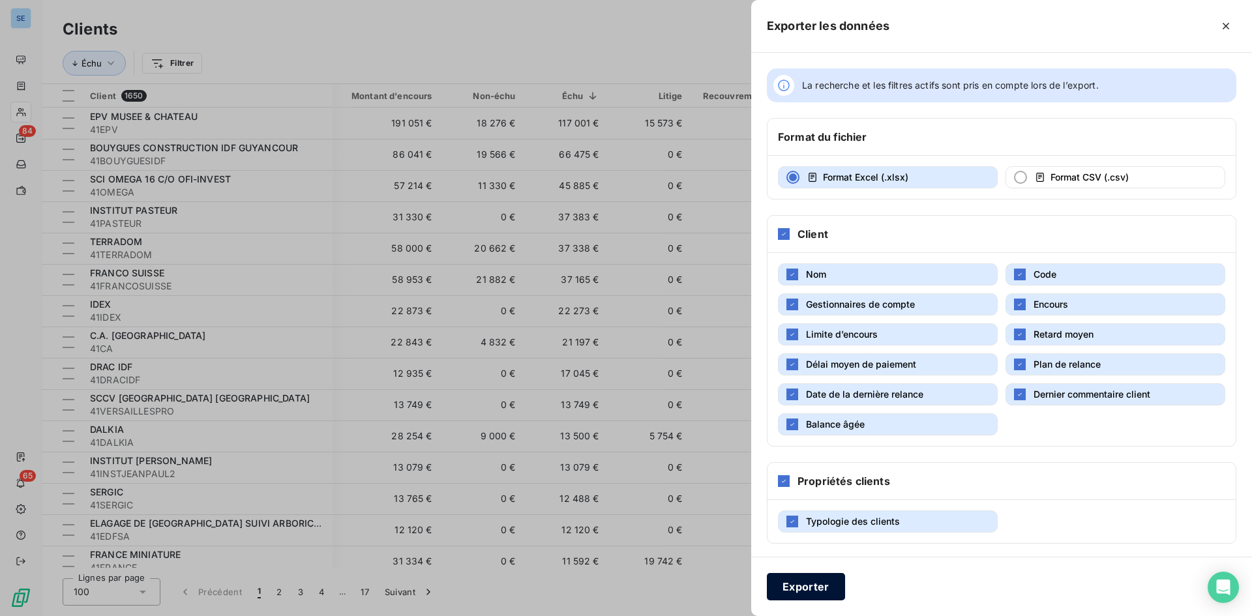
click at [825, 588] on button "Exporter" at bounding box center [806, 586] width 78 height 27
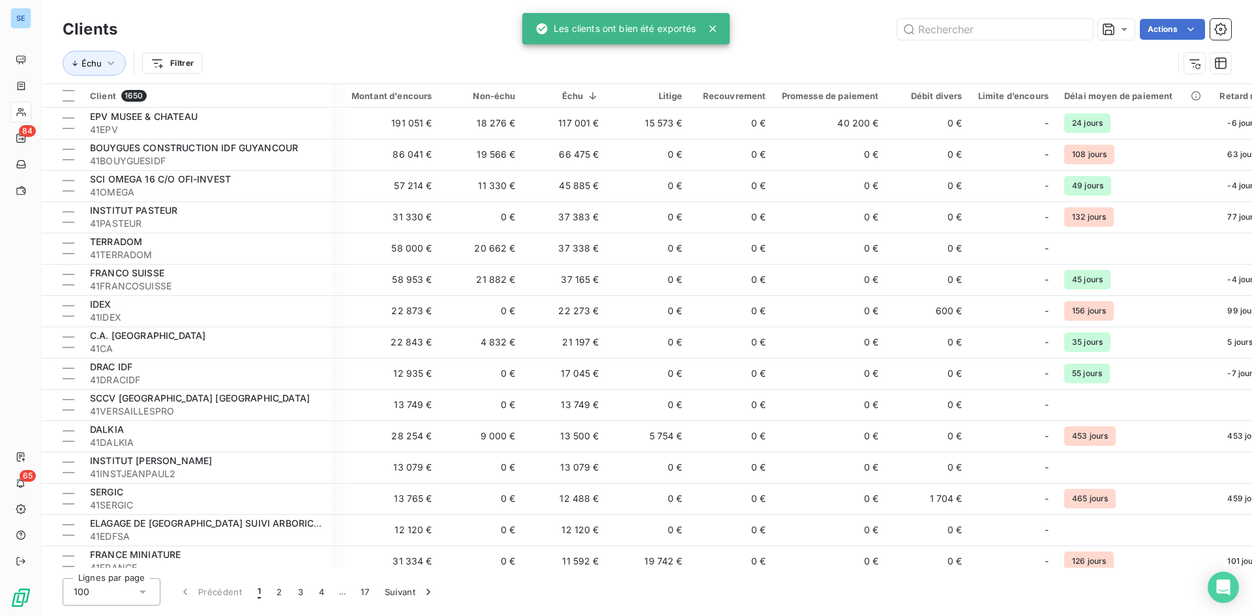
click at [711, 28] on icon at bounding box center [712, 28] width 7 height 7
